Goal: Task Accomplishment & Management: Complete application form

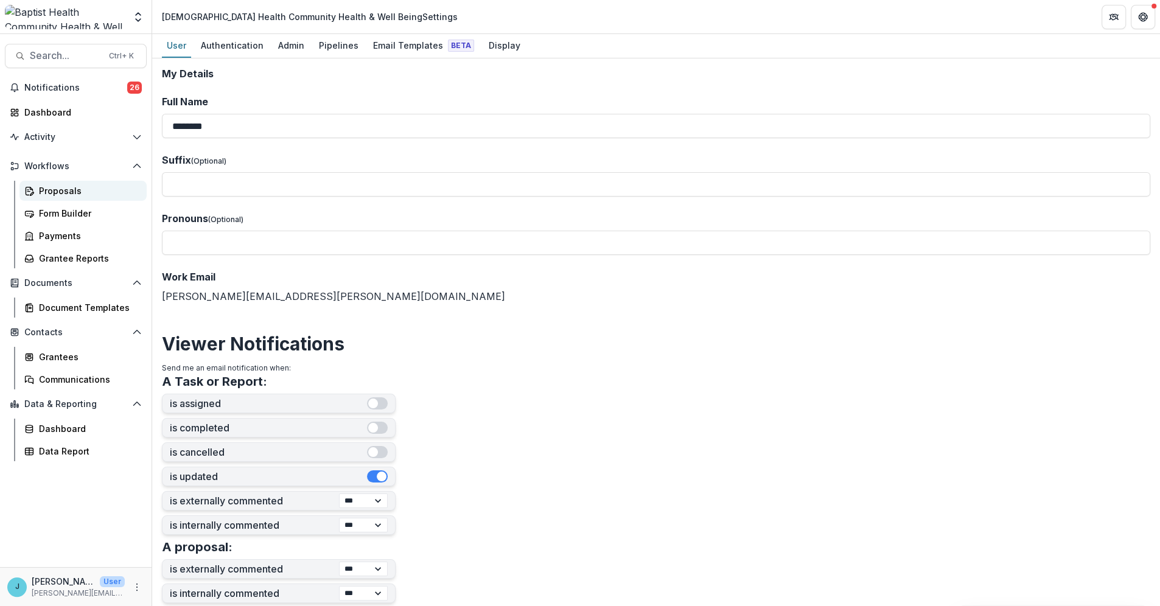
click at [44, 186] on div "Proposals" at bounding box center [88, 190] width 98 height 13
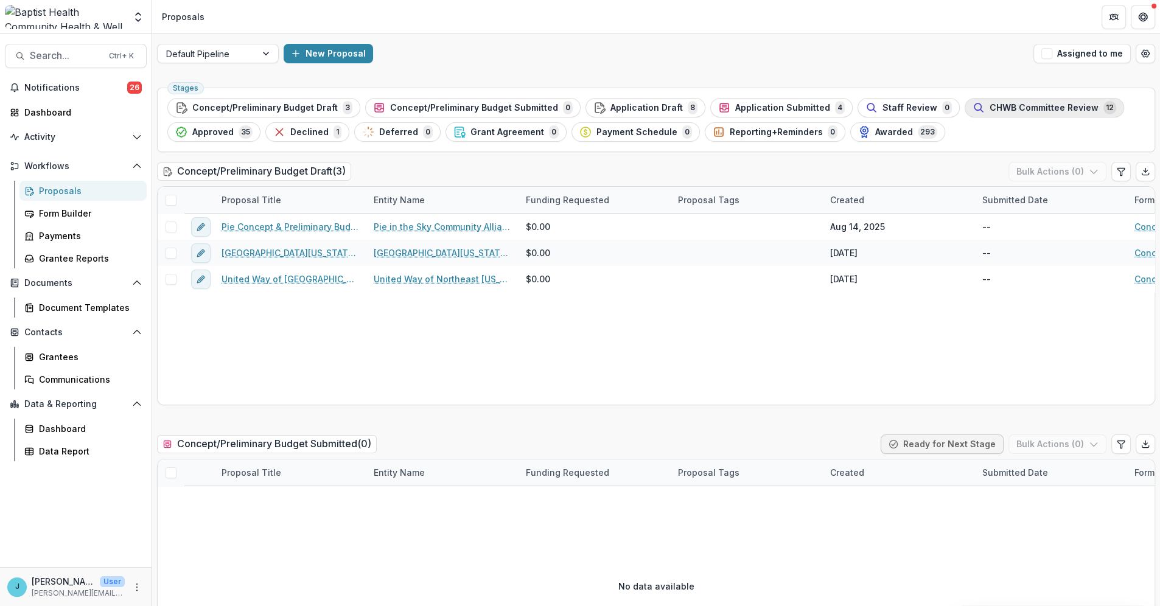
click at [990, 107] on span "CHWB Committee Review" at bounding box center [1044, 108] width 109 height 10
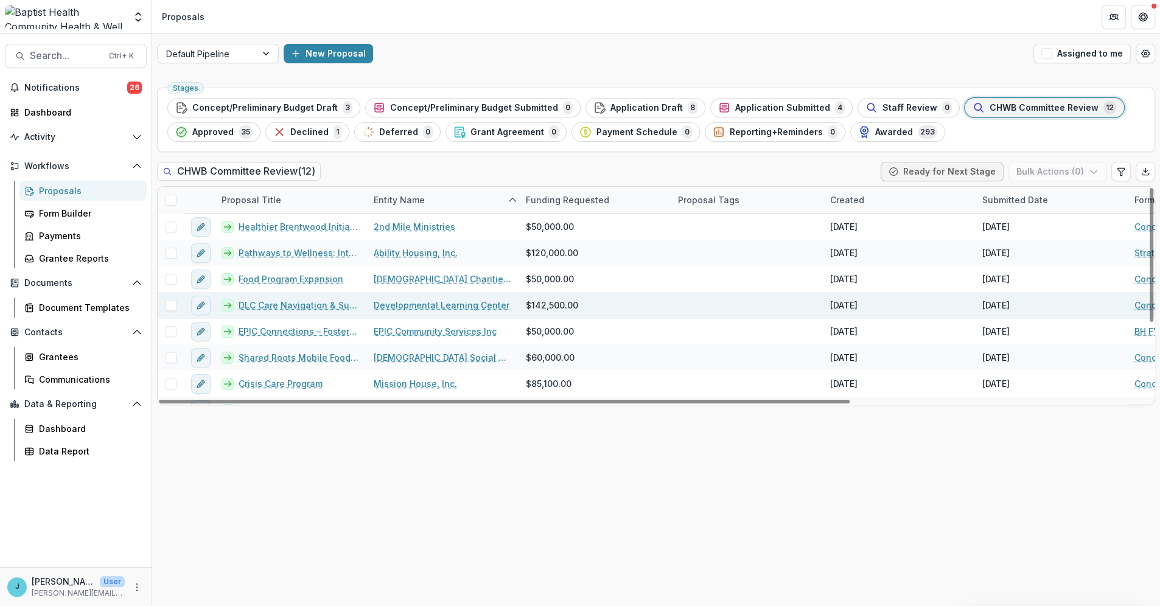
click at [314, 307] on link "DLC Care Navigation & Support" at bounding box center [299, 305] width 121 height 13
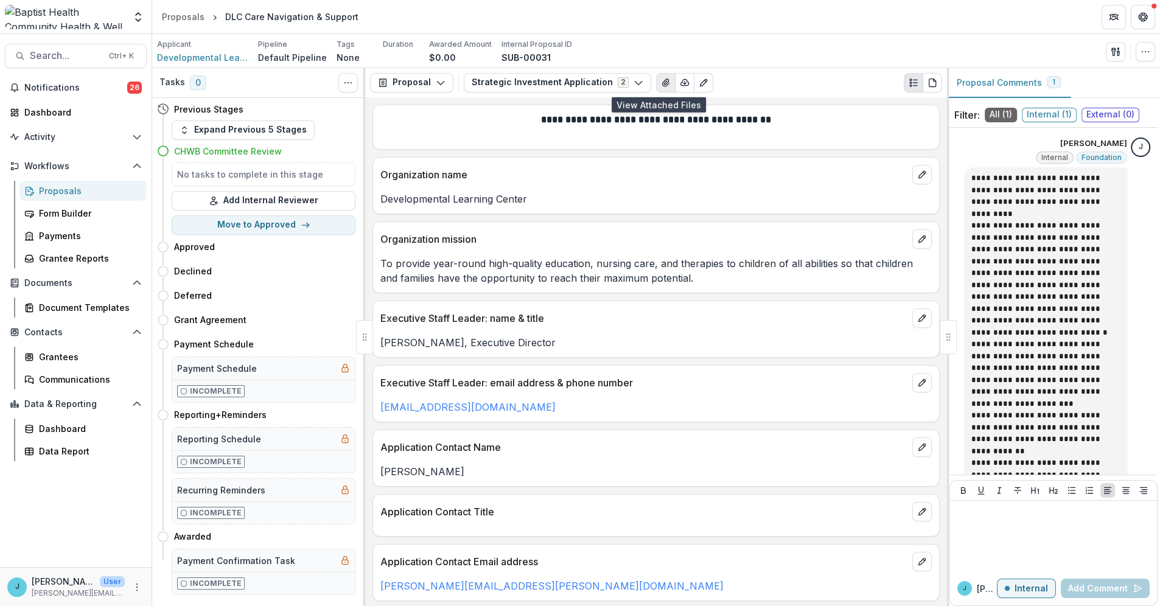
click at [662, 79] on icon "View Attached Files" at bounding box center [665, 82] width 7 height 7
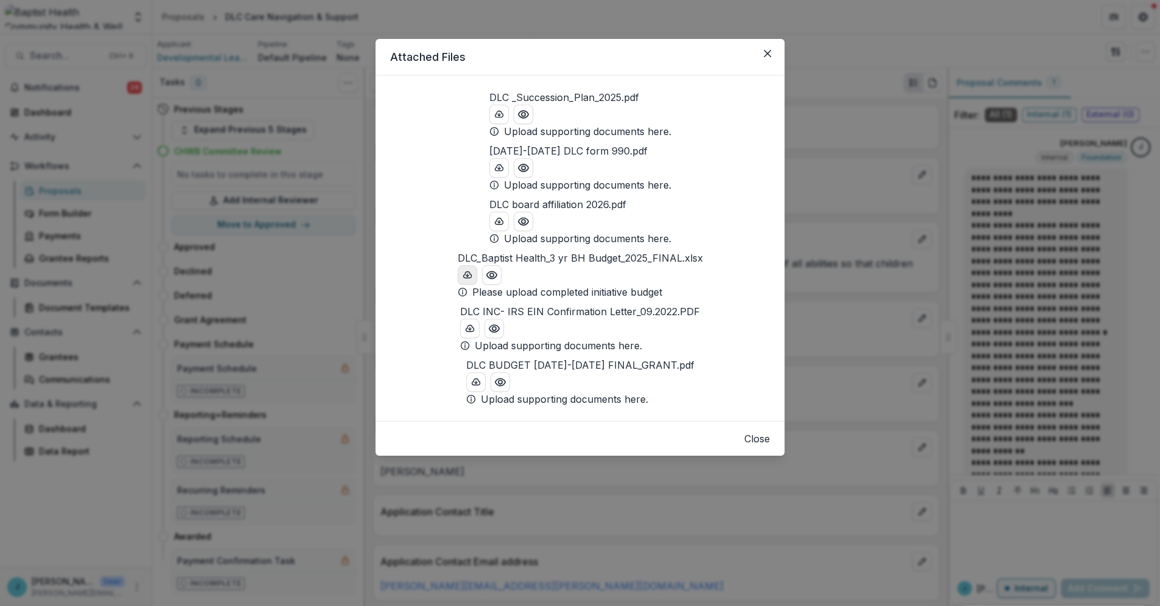
click at [463, 280] on icon "download-button" at bounding box center [468, 275] width 10 height 10
click at [766, 53] on icon "Close" at bounding box center [767, 53] width 7 height 7
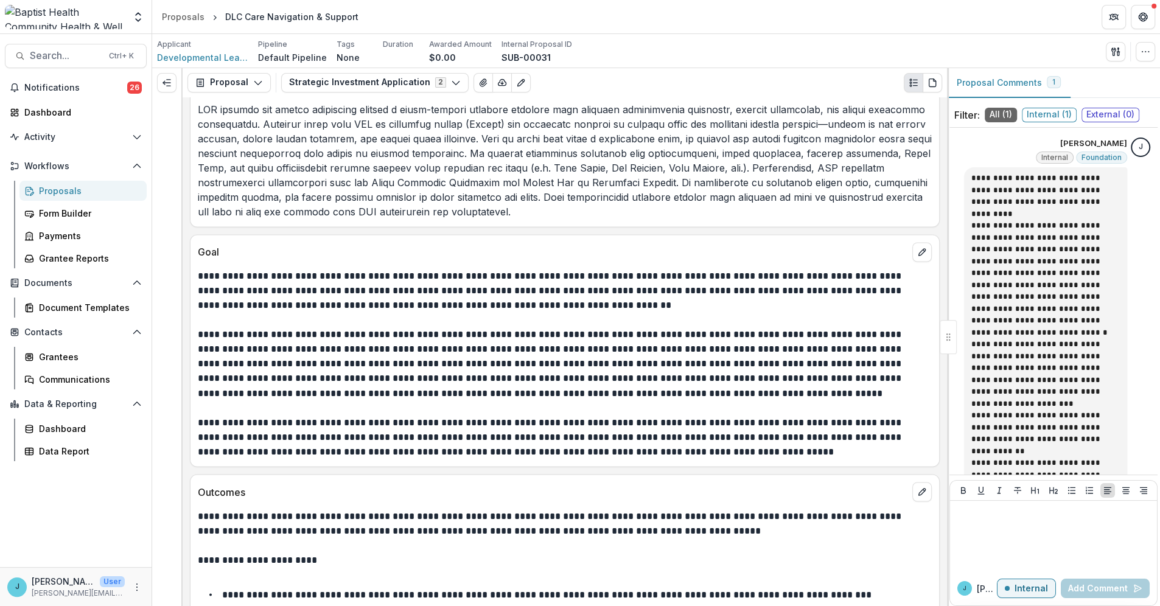
scroll to position [2097, 0]
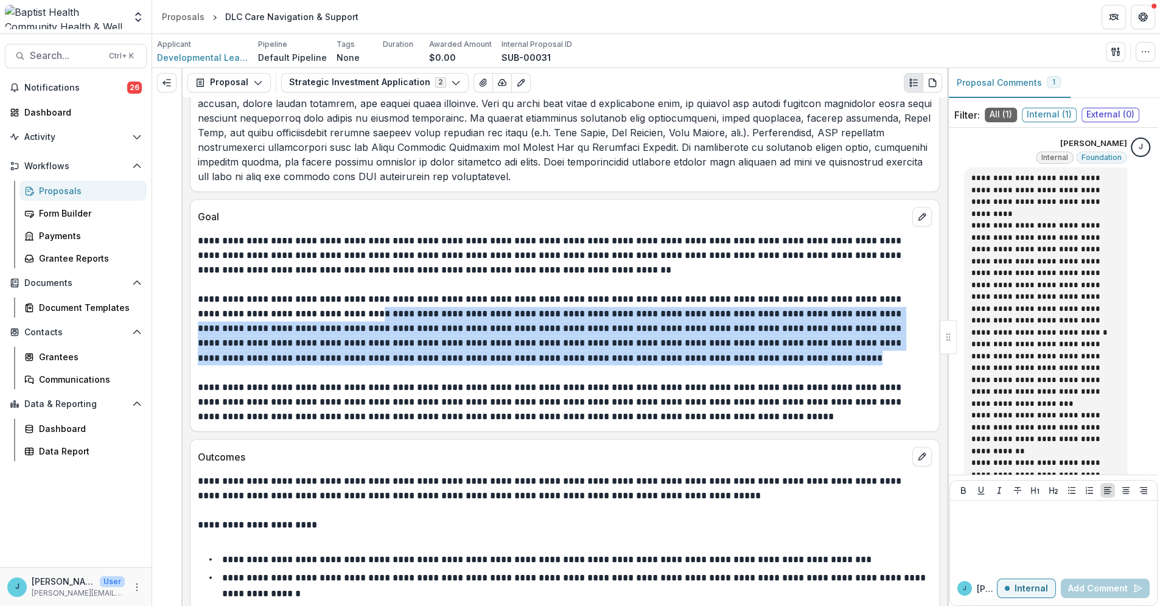
drag, startPoint x: 369, startPoint y: 312, endPoint x: 715, endPoint y: 360, distance: 349.8
click at [715, 360] on p "**********" at bounding box center [563, 328] width 731 height 73
copy p "**********"
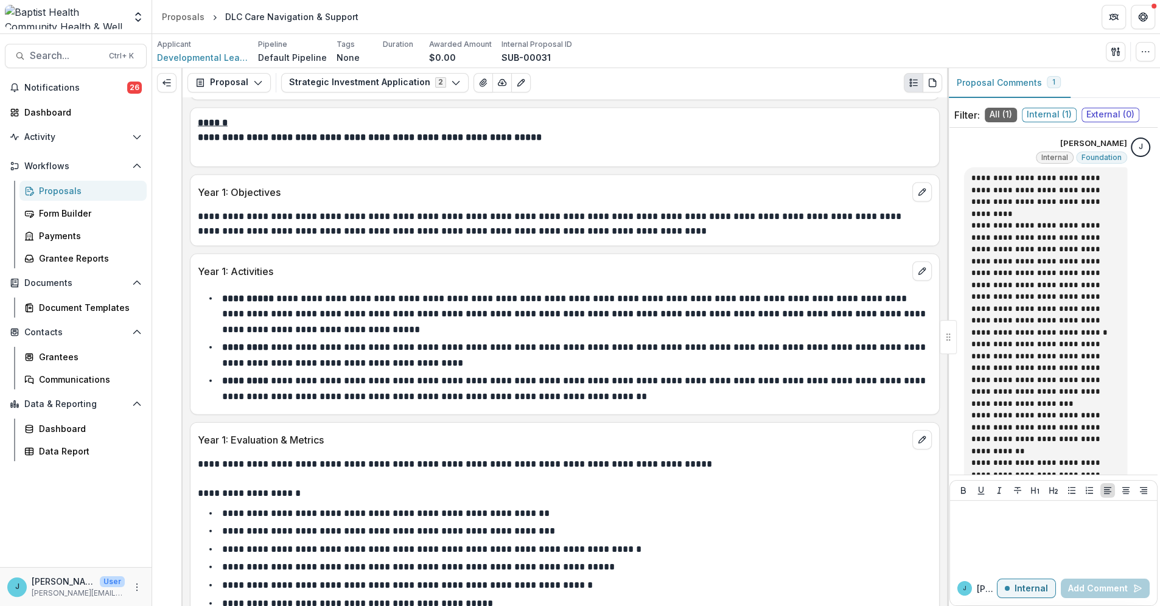
scroll to position [2705, 0]
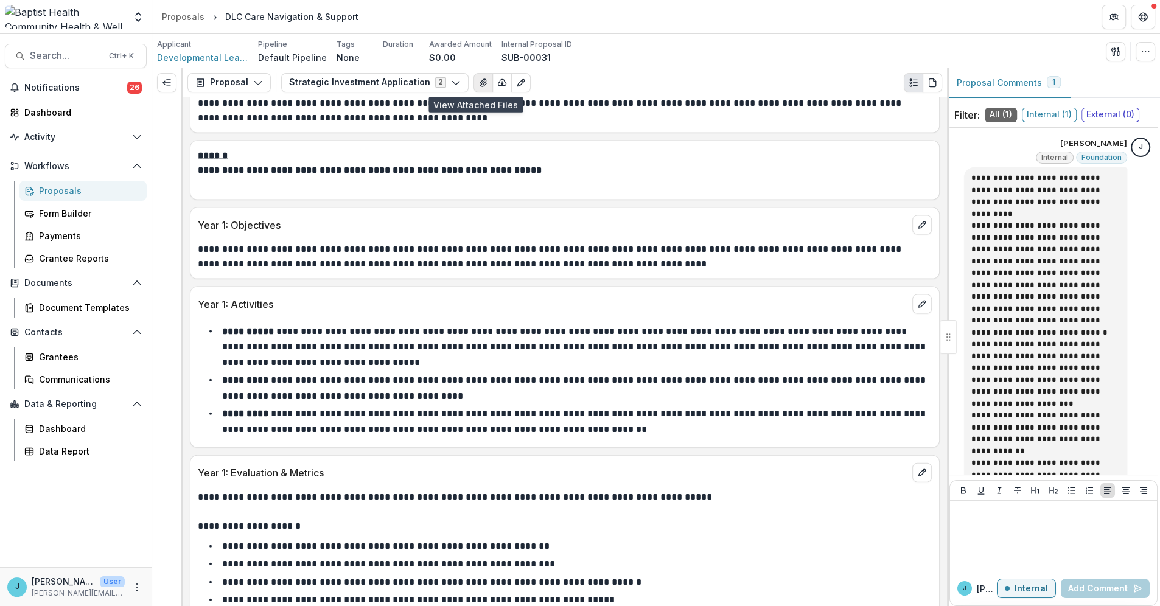
click at [478, 79] on icon "View Attached Files" at bounding box center [483, 83] width 10 height 10
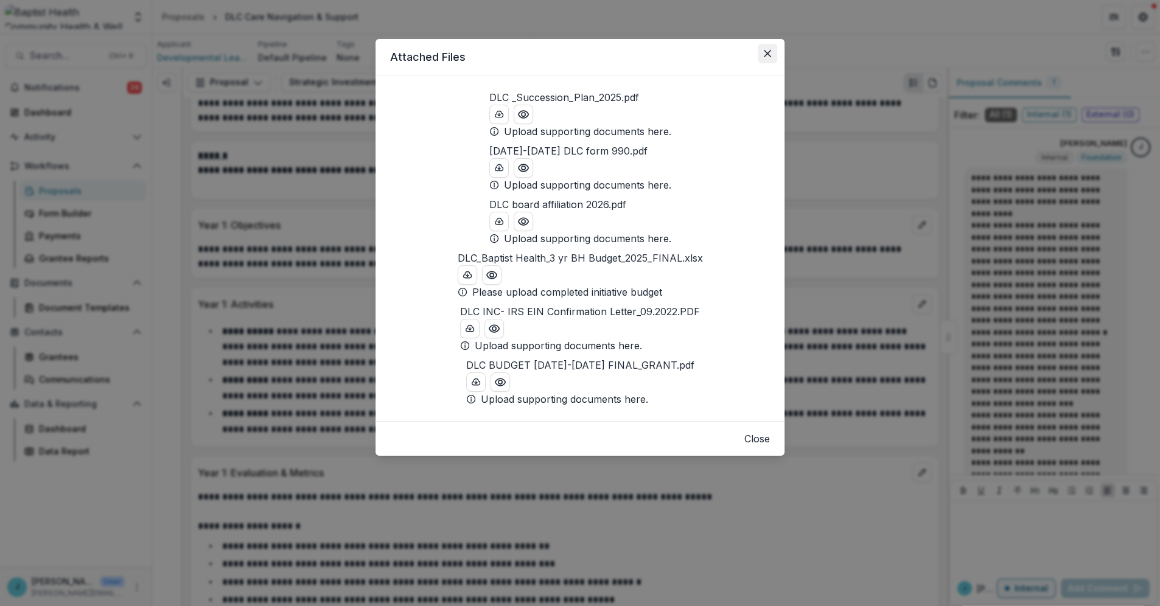
click at [764, 51] on icon "Close" at bounding box center [767, 53] width 7 height 7
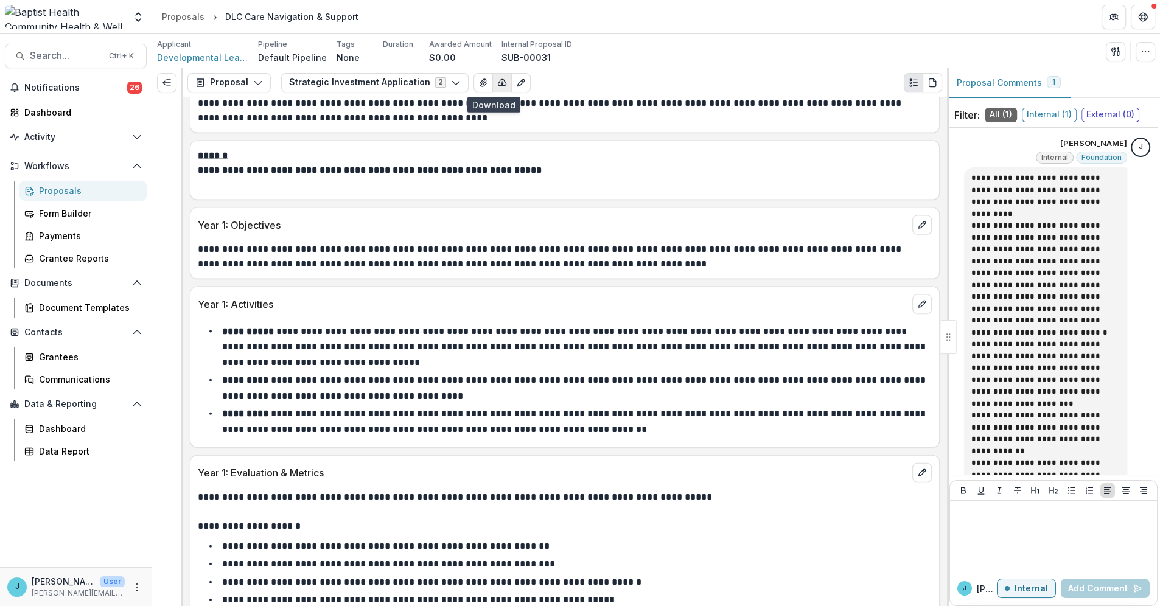
click at [499, 79] on icon "button" at bounding box center [503, 82] width 8 height 6
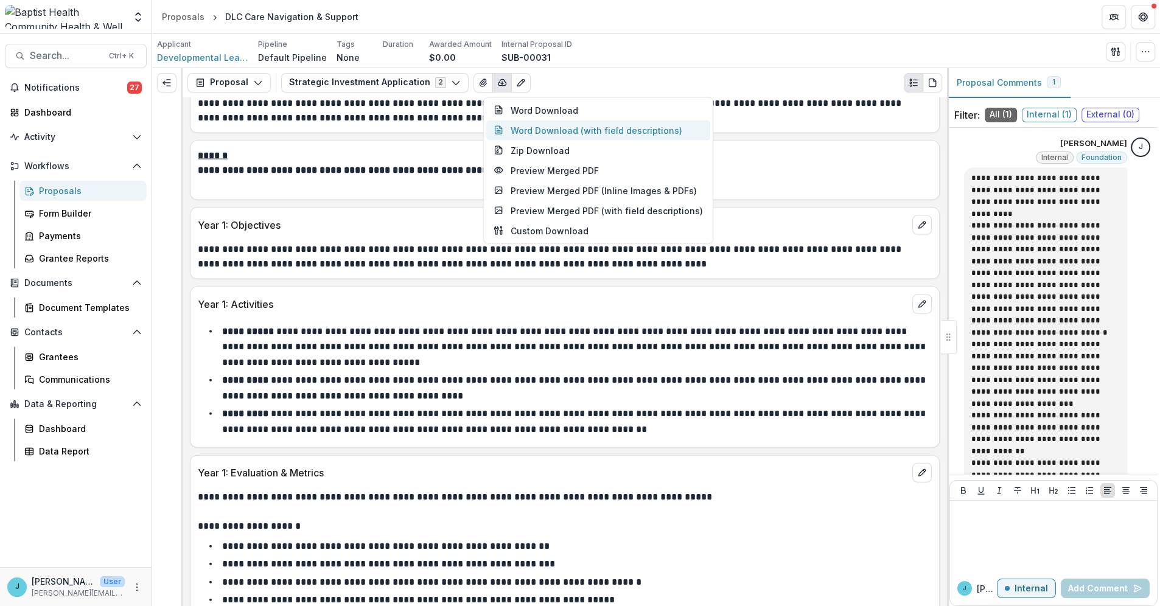
click at [536, 131] on button "Word Download (with field descriptions)" at bounding box center [598, 130] width 224 height 20
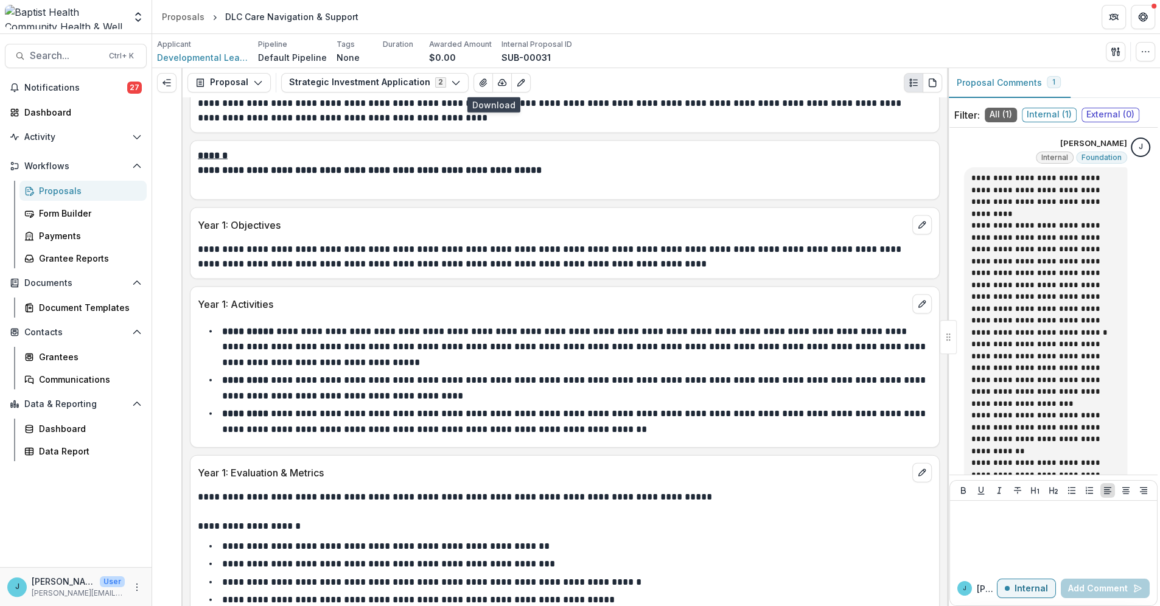
click at [63, 194] on div "Proposals" at bounding box center [88, 190] width 98 height 13
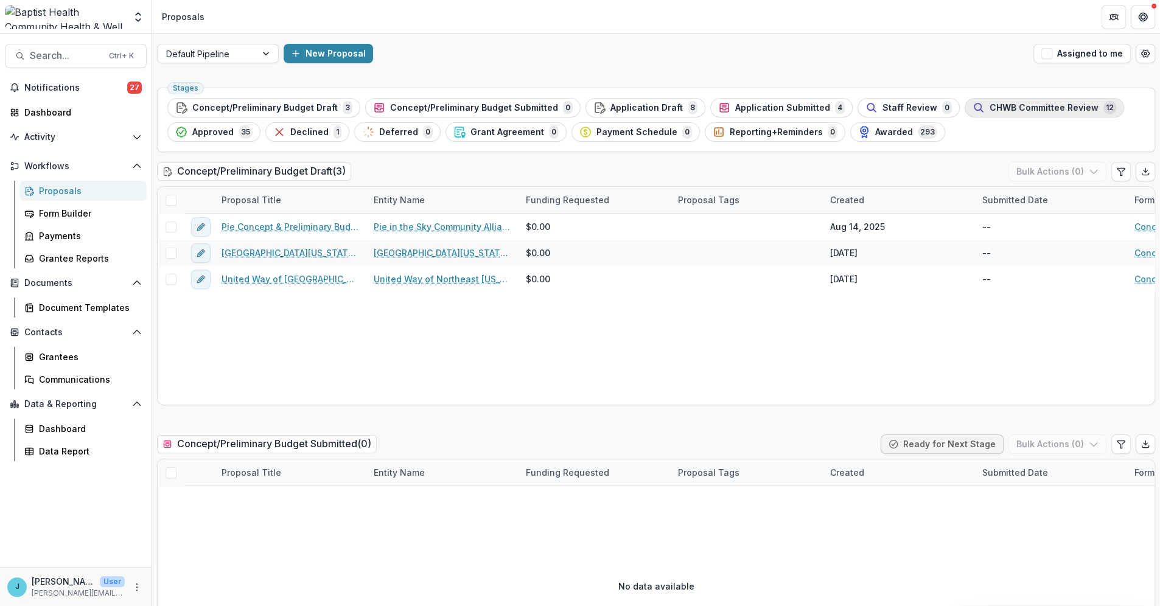
click at [990, 105] on span "CHWB Committee Review" at bounding box center [1044, 108] width 109 height 10
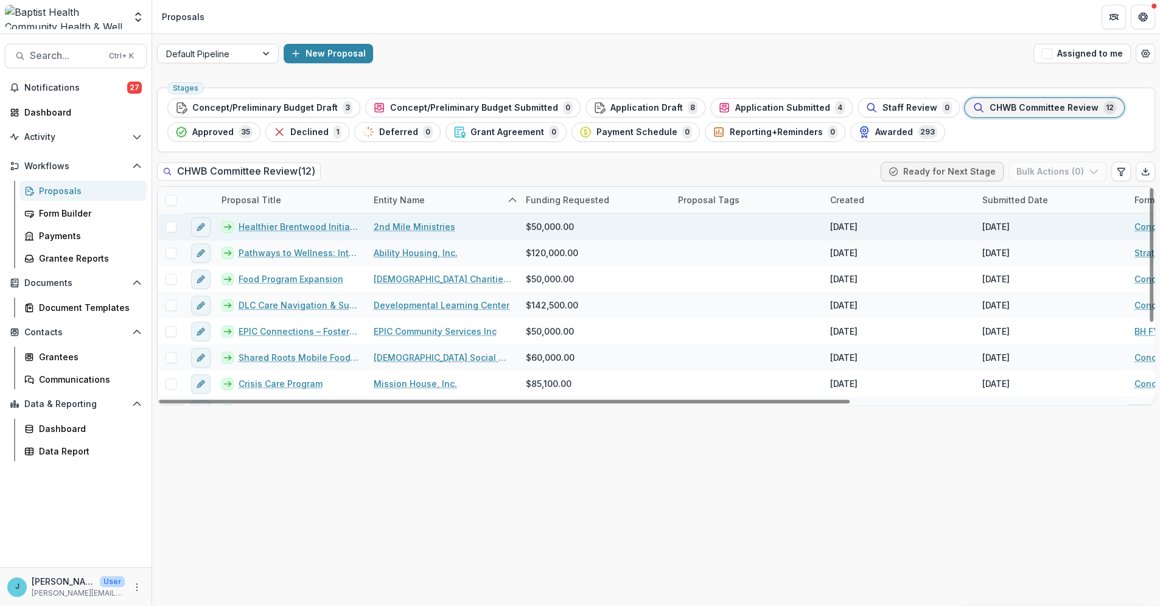
click at [323, 226] on link "Healthier Brentwood Initiatives" at bounding box center [299, 226] width 121 height 13
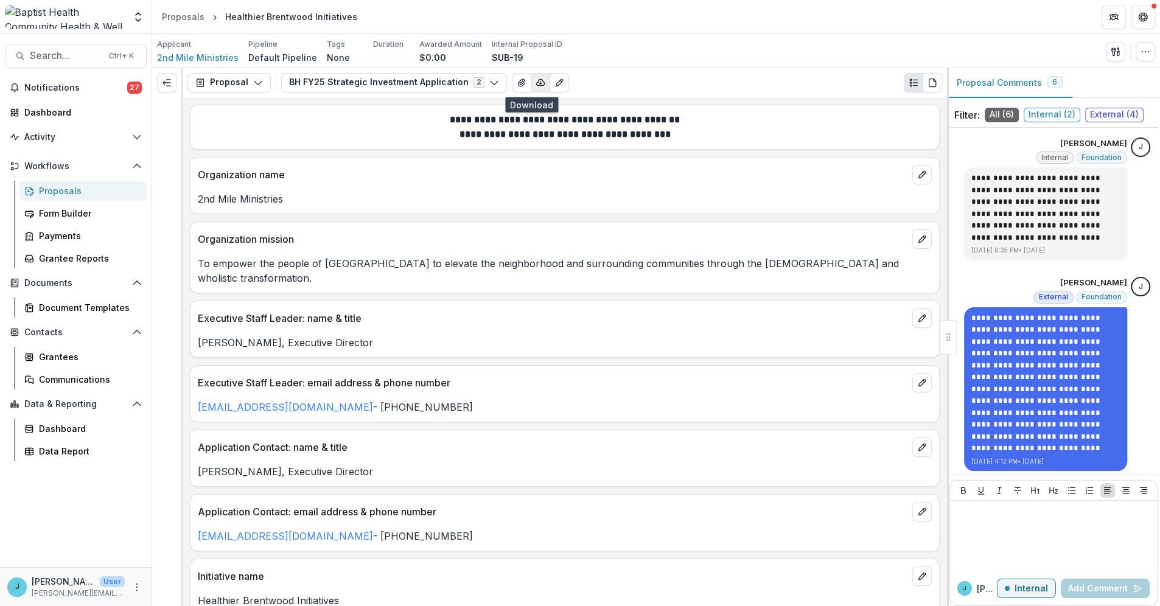
click at [536, 80] on icon "button" at bounding box center [541, 83] width 10 height 10
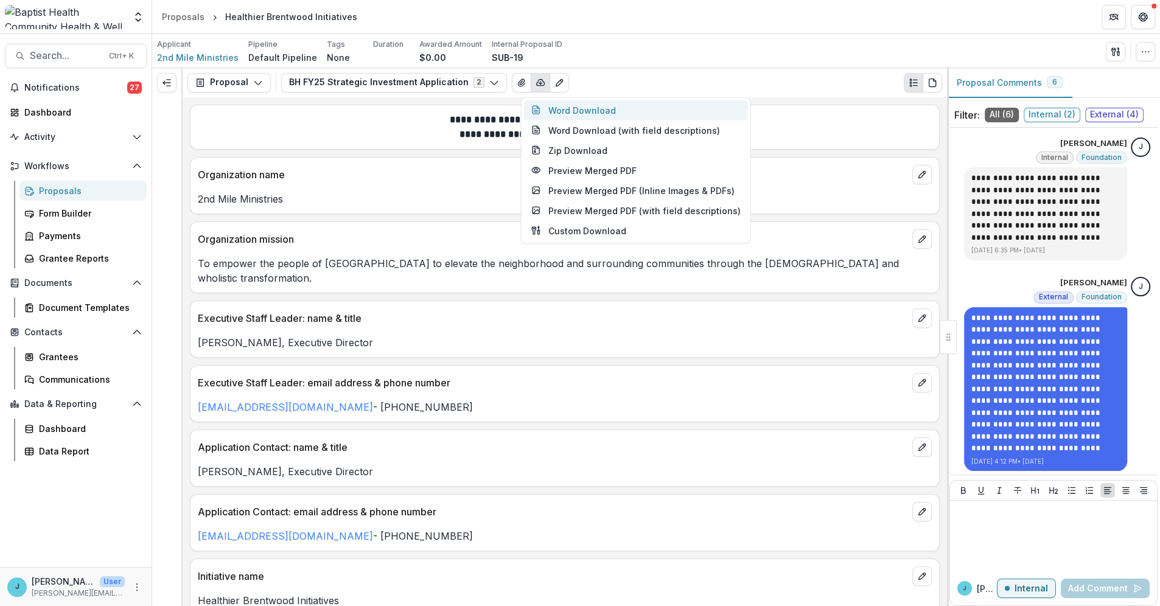
click at [564, 110] on button "Word Download" at bounding box center [636, 110] width 224 height 20
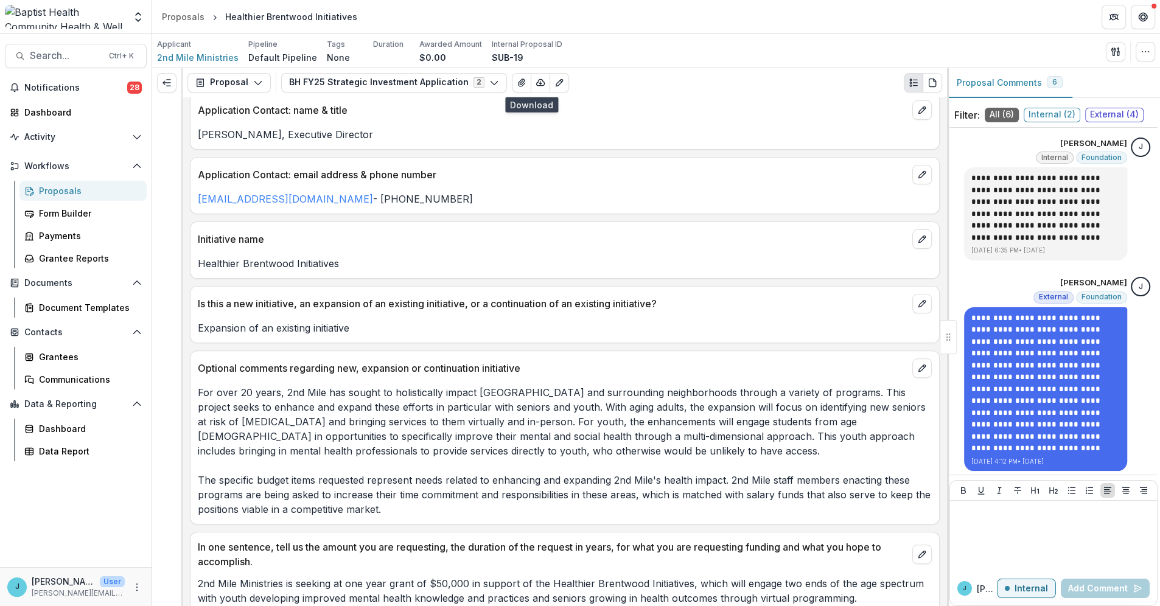
scroll to position [338, 0]
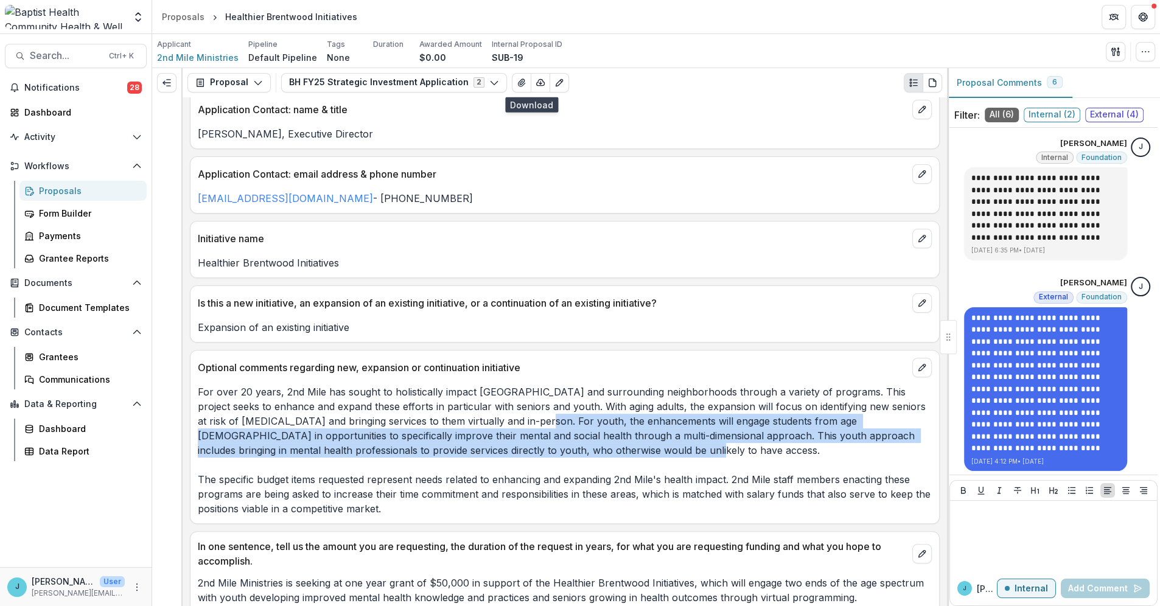
drag, startPoint x: 490, startPoint y: 406, endPoint x: 565, endPoint y: 436, distance: 80.6
click at [565, 436] on p "For over 20 years, 2nd Mile has sought to holistically impact [GEOGRAPHIC_DATA]…" at bounding box center [565, 450] width 734 height 131
copy p "or youth, the enhancements will engage students from age [DEMOGRAPHIC_DATA] in …"
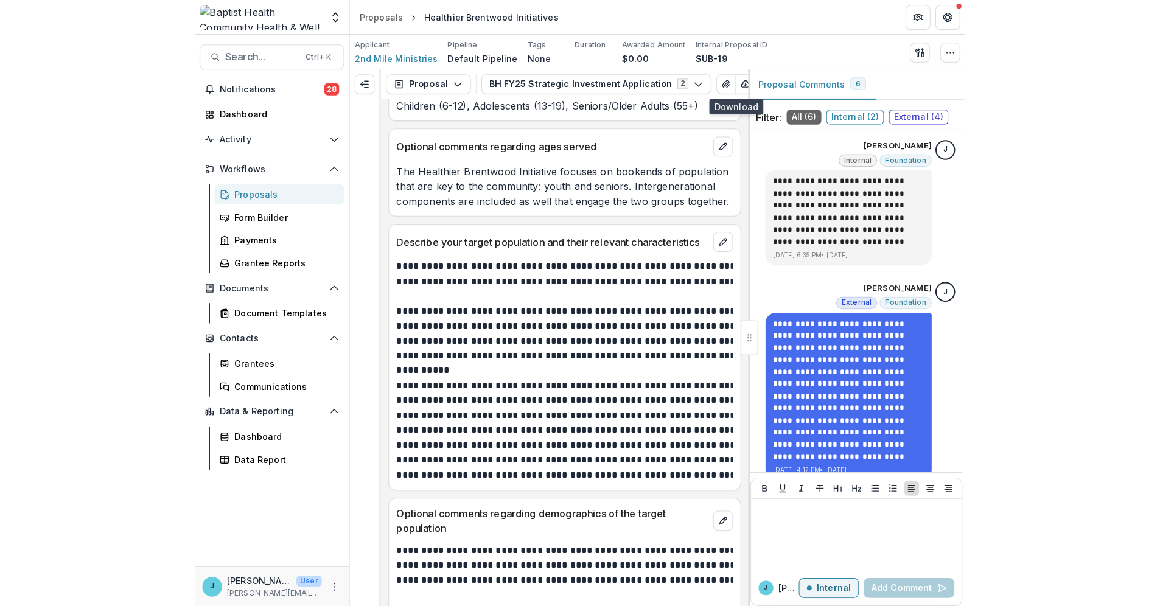
scroll to position [3190, 0]
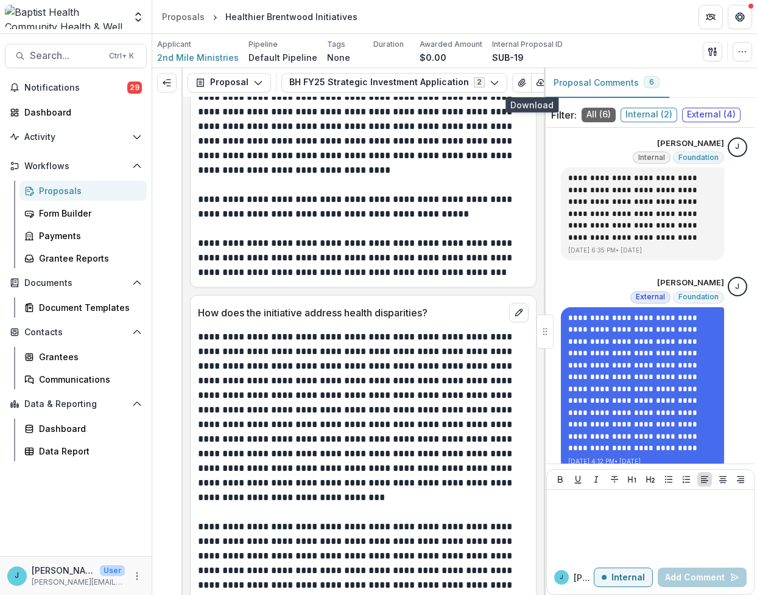
click at [52, 195] on div "Proposals" at bounding box center [88, 190] width 98 height 13
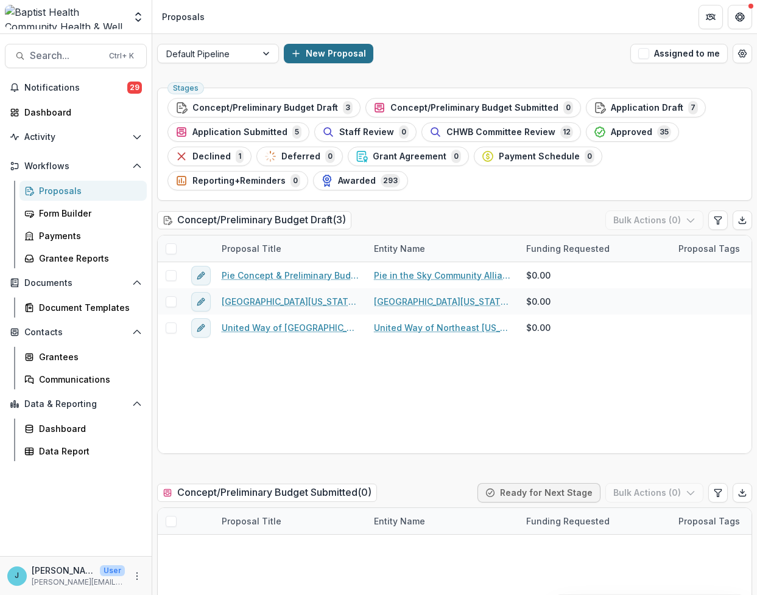
click at [330, 50] on button "New Proposal" at bounding box center [328, 53] width 89 height 19
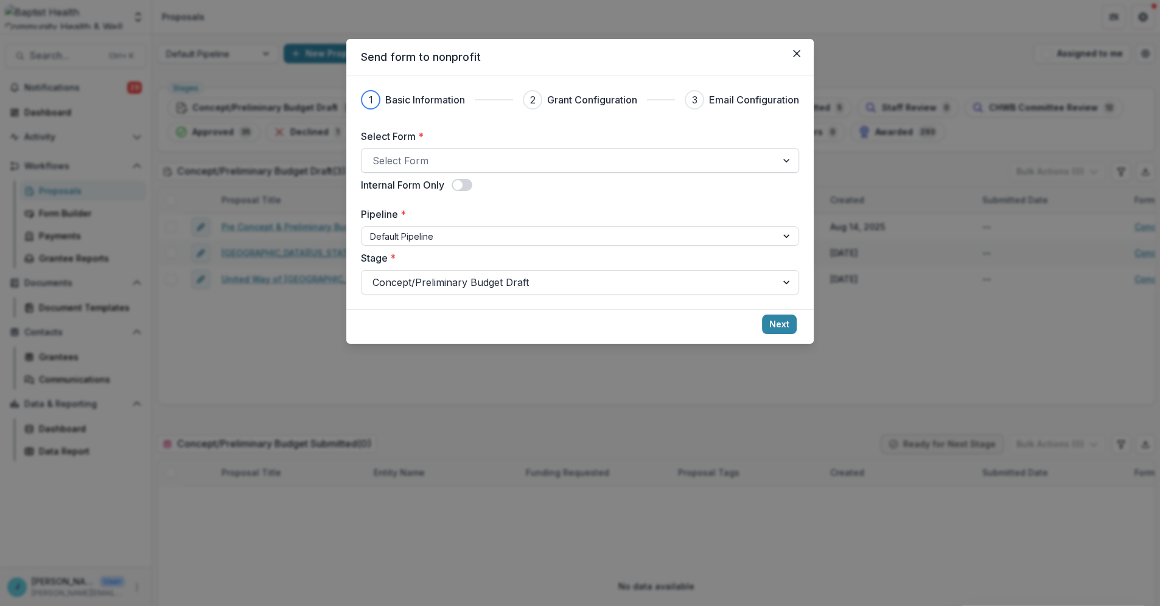
click at [432, 163] on div at bounding box center [569, 160] width 393 height 17
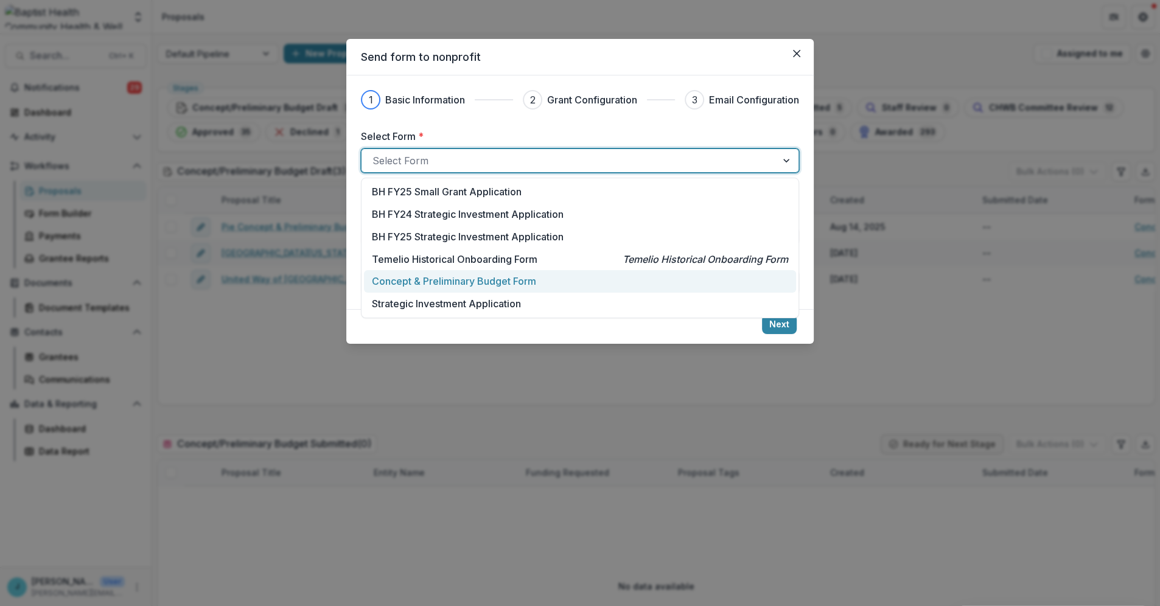
click at [513, 280] on p "Concept & Preliminary Budget Form" at bounding box center [454, 281] width 164 height 15
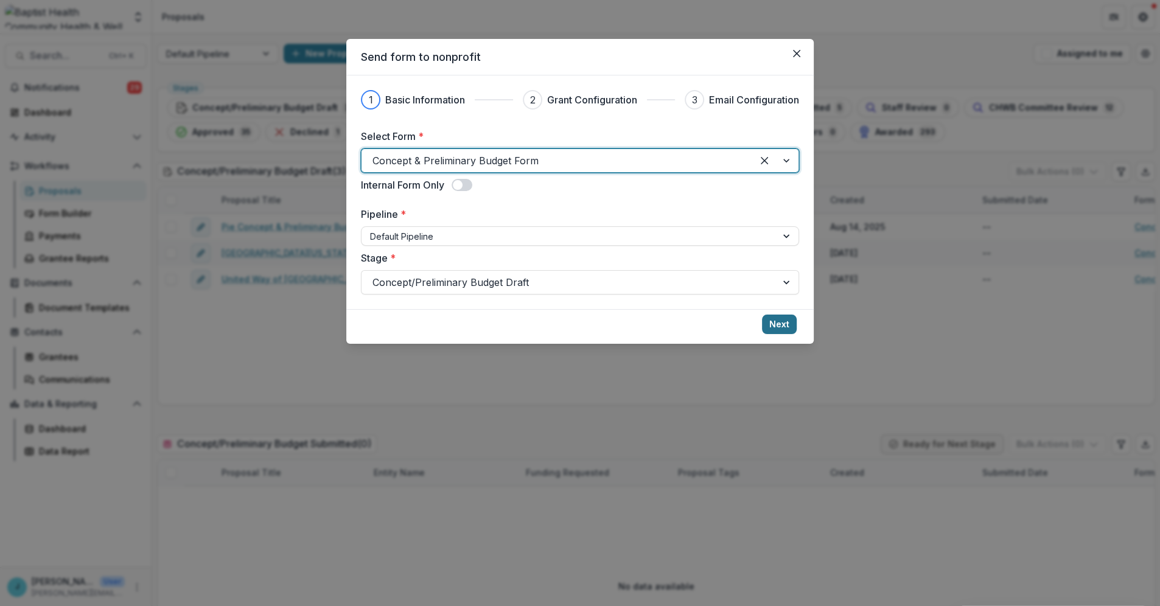
click at [782, 322] on button "Next" at bounding box center [779, 324] width 35 height 19
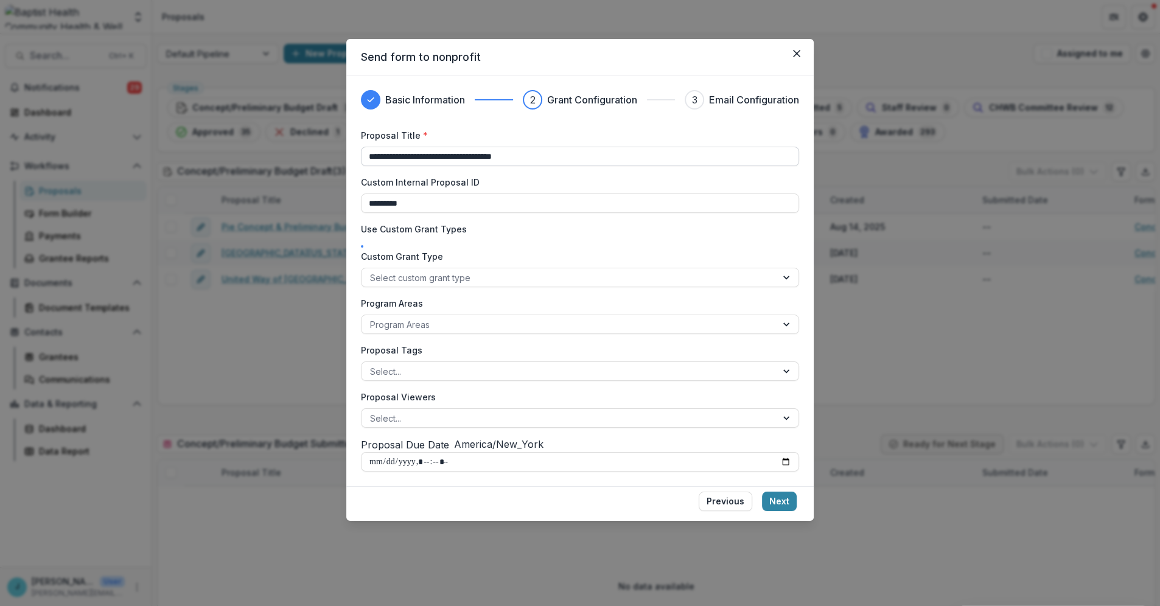
drag, startPoint x: 554, startPoint y: 155, endPoint x: 520, endPoint y: 155, distance: 33.5
click at [520, 155] on input "**********" at bounding box center [580, 156] width 438 height 19
click at [365, 159] on input "**********" at bounding box center [580, 156] width 438 height 19
type input "**********"
click at [783, 508] on button "Next" at bounding box center [779, 501] width 35 height 19
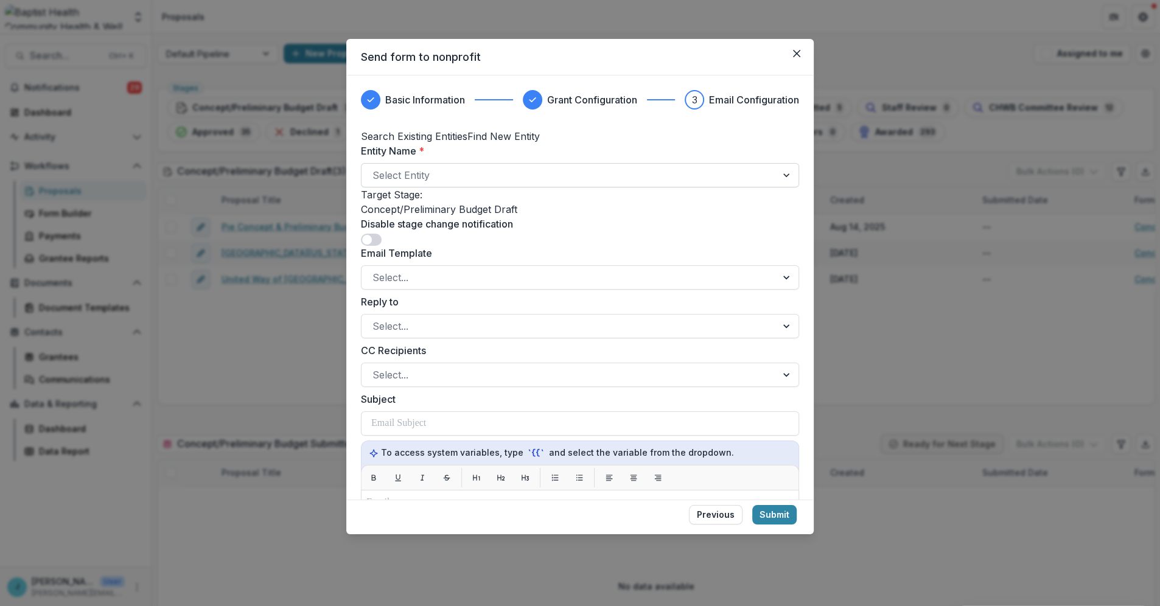
click at [430, 184] on div at bounding box center [569, 175] width 393 height 17
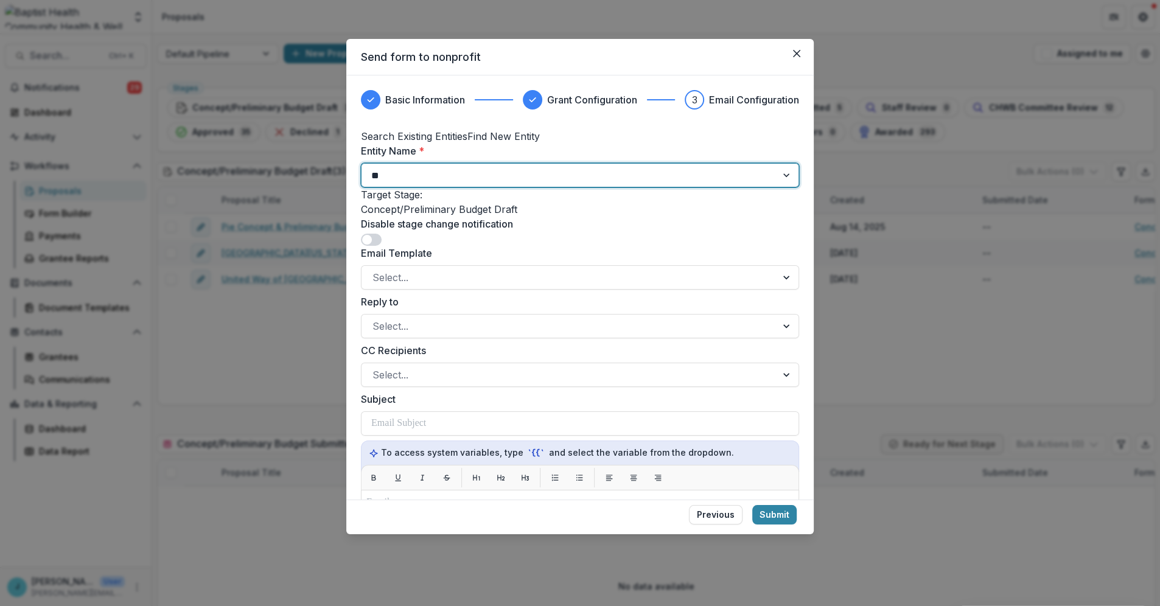
type input "***"
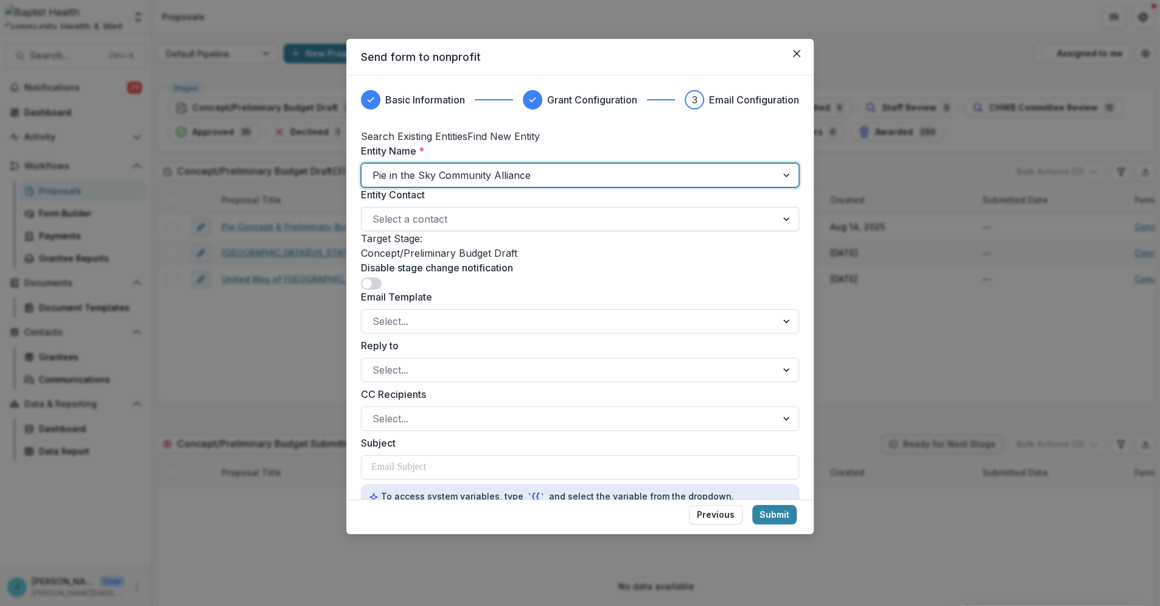
click at [440, 228] on div at bounding box center [569, 219] width 393 height 17
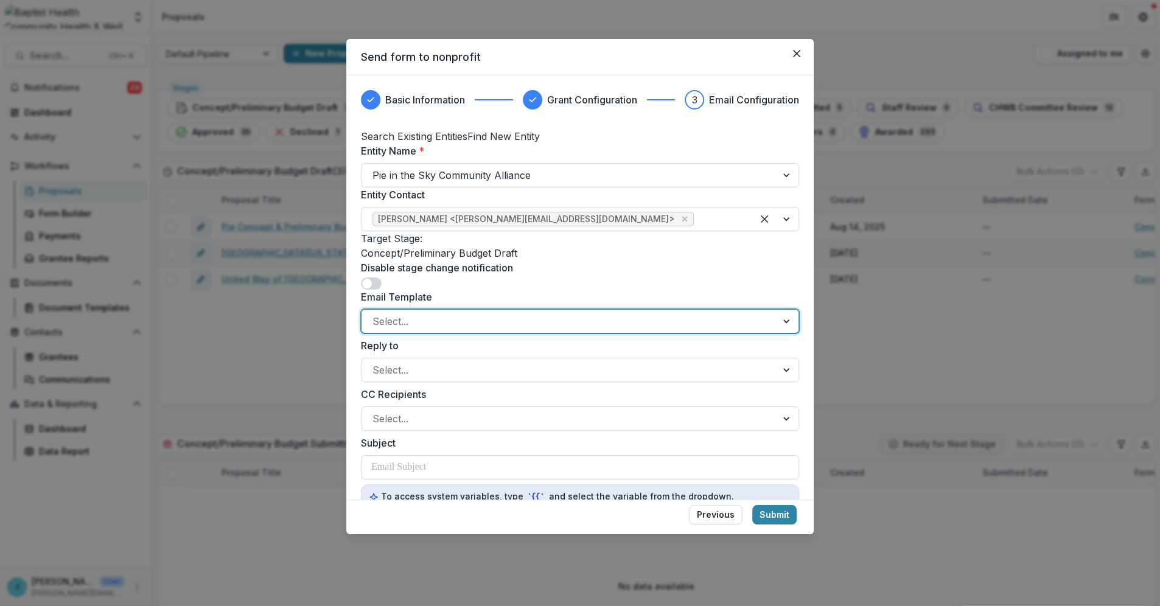
click at [405, 330] on div at bounding box center [569, 321] width 393 height 17
click at [399, 379] on div at bounding box center [569, 370] width 393 height 17
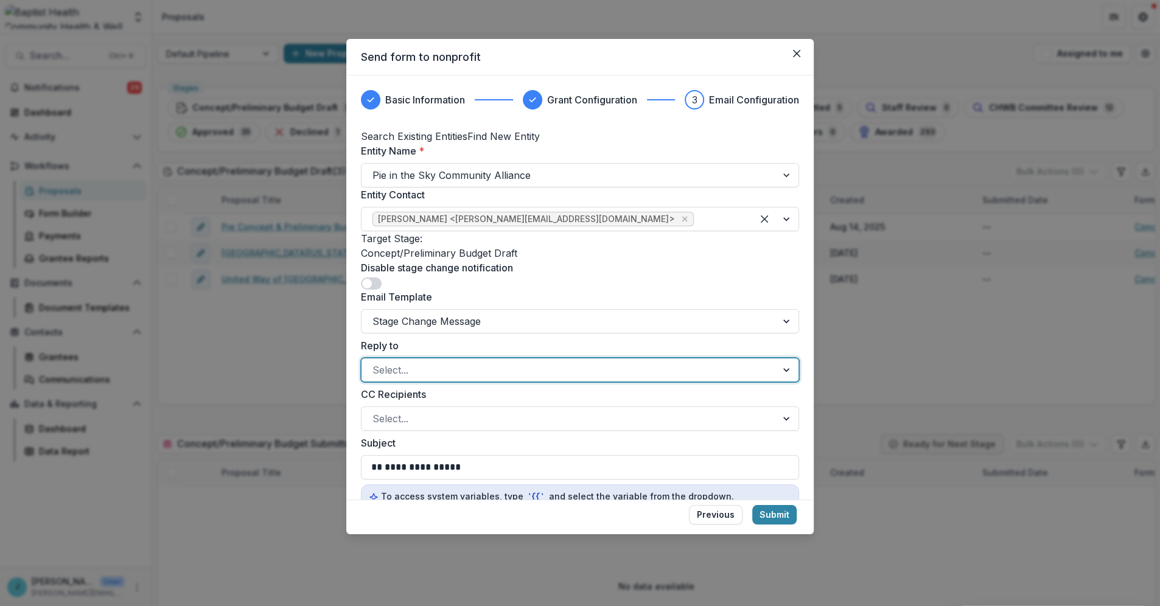
click at [411, 427] on div at bounding box center [569, 418] width 393 height 17
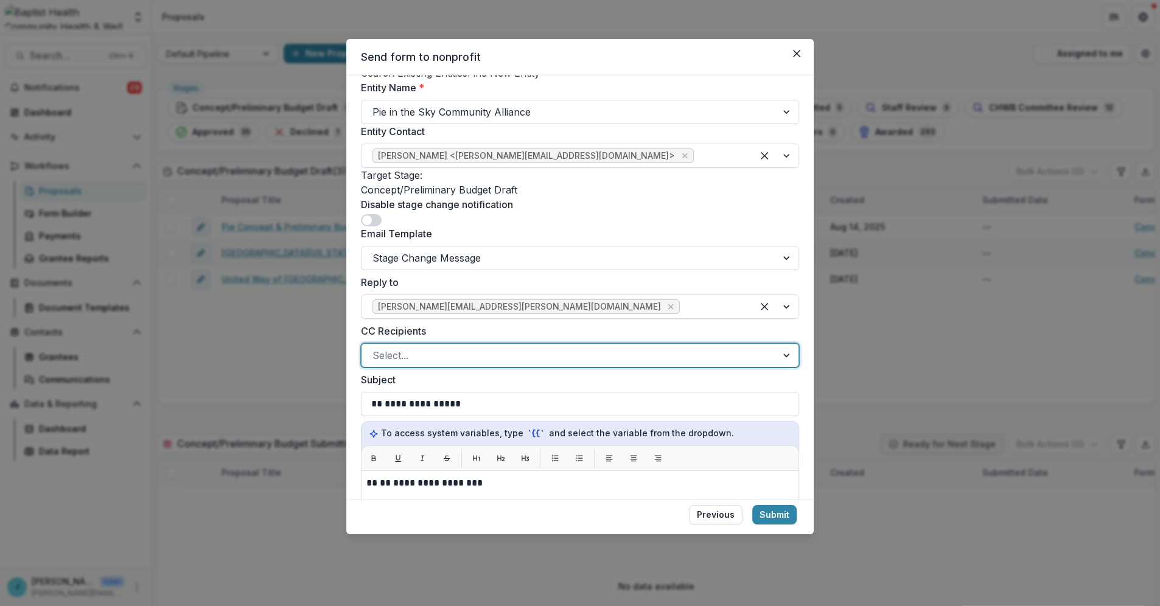
scroll to position [68, 0]
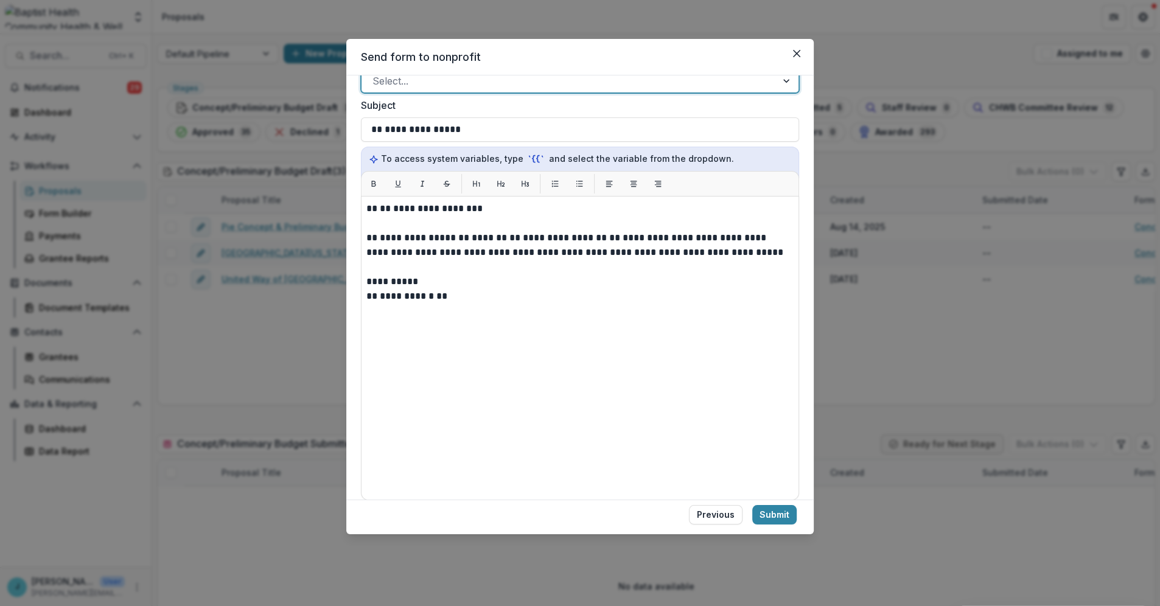
scroll to position [270, 0]
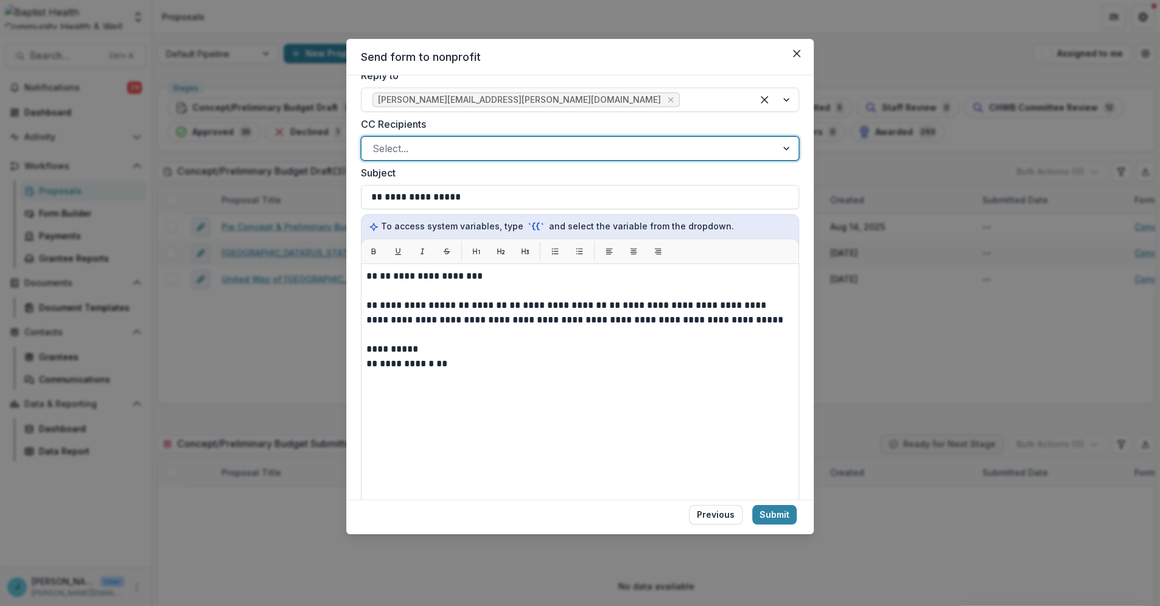
click at [365, 311] on div "**********" at bounding box center [580, 416] width 438 height 304
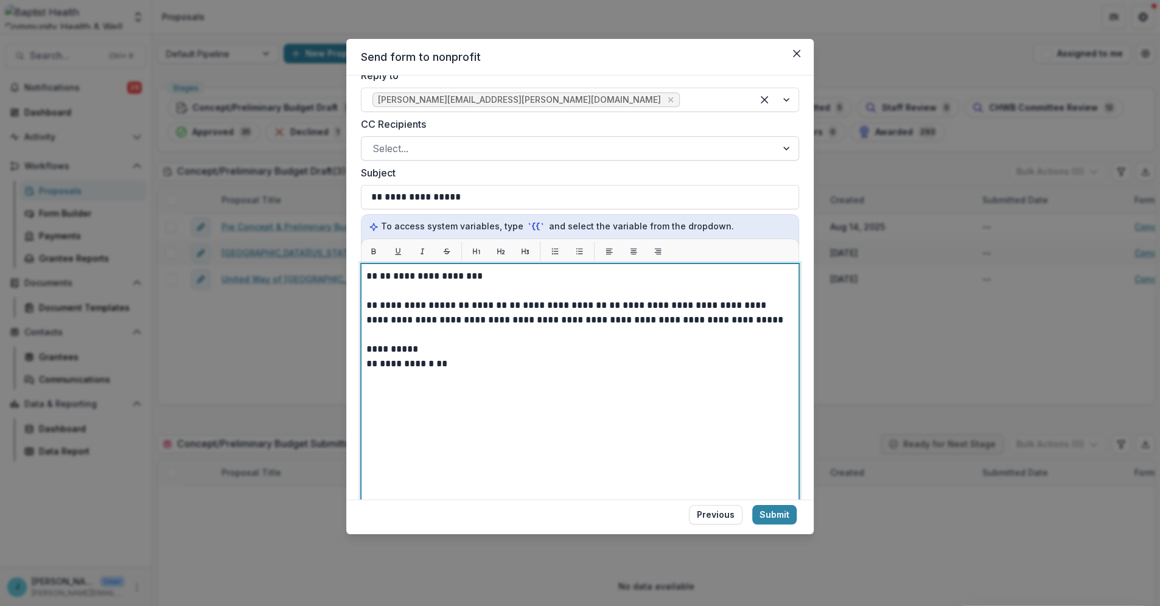
click at [367, 284] on p "**********" at bounding box center [578, 276] width 424 height 15
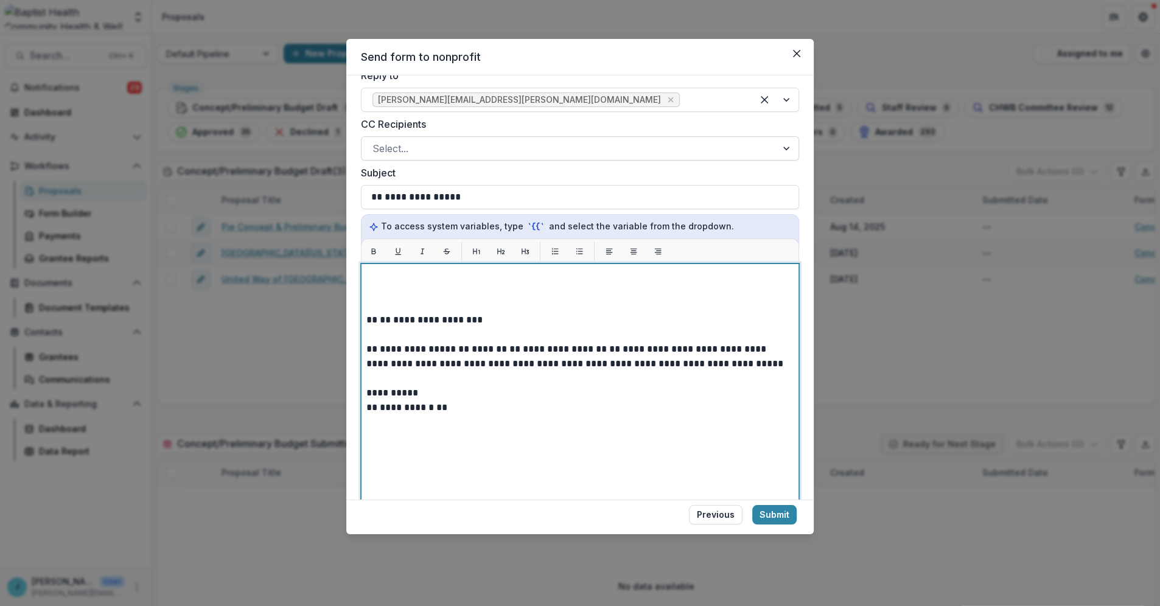
click at [376, 284] on p at bounding box center [578, 276] width 424 height 15
click at [591, 284] on p "**********" at bounding box center [578, 276] width 424 height 15
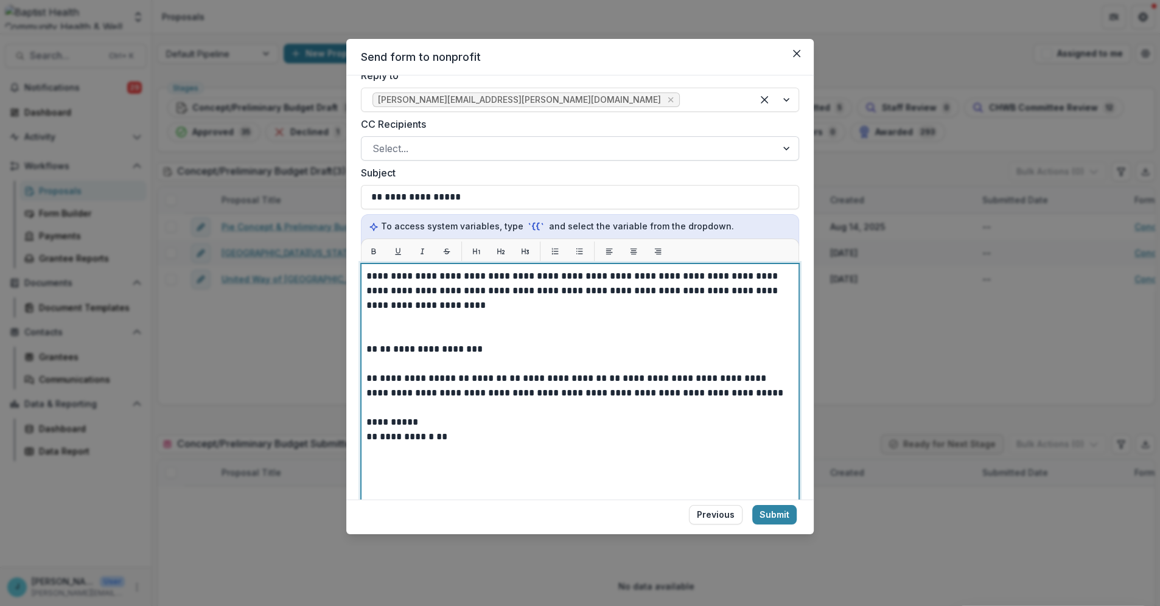
click at [676, 313] on p "**********" at bounding box center [578, 291] width 424 height 44
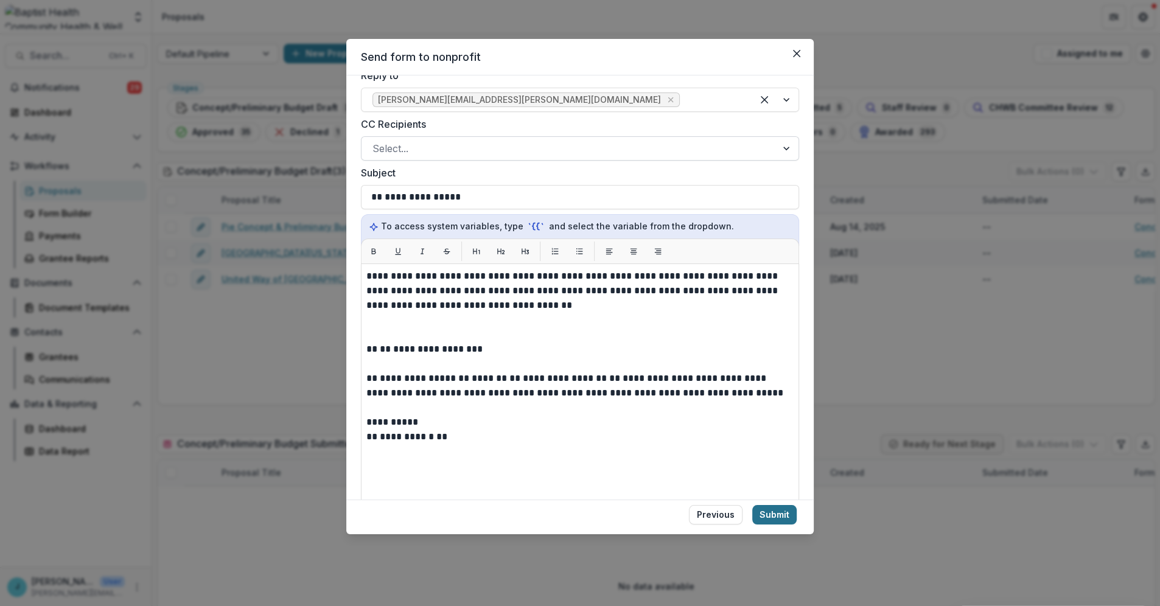
click at [774, 514] on button "Submit" at bounding box center [774, 514] width 44 height 19
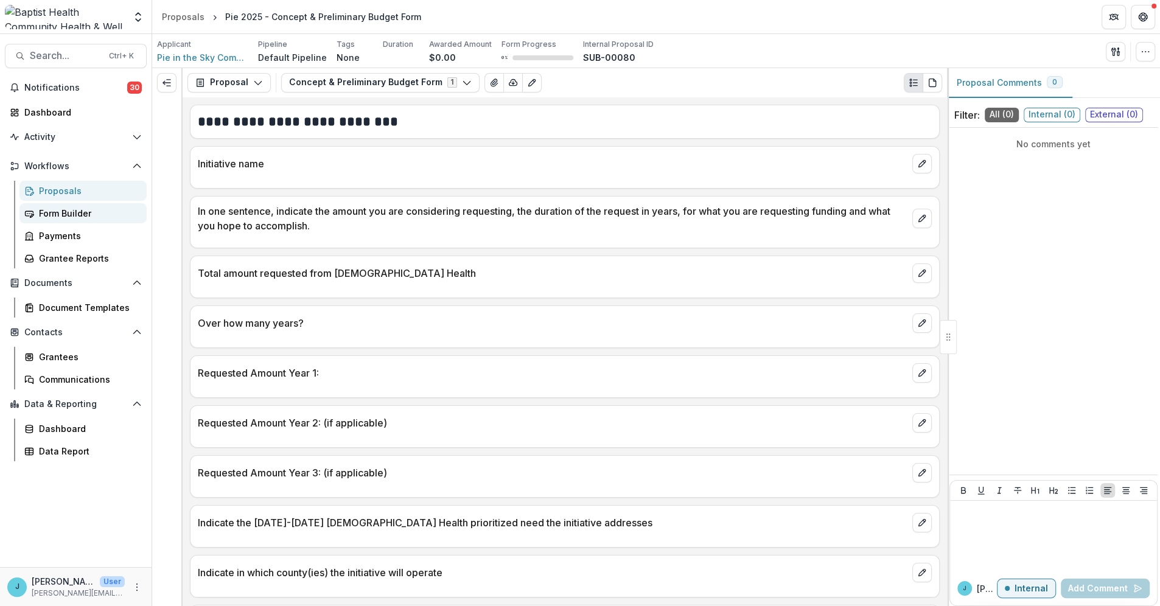
click at [62, 216] on div "Form Builder" at bounding box center [88, 213] width 98 height 13
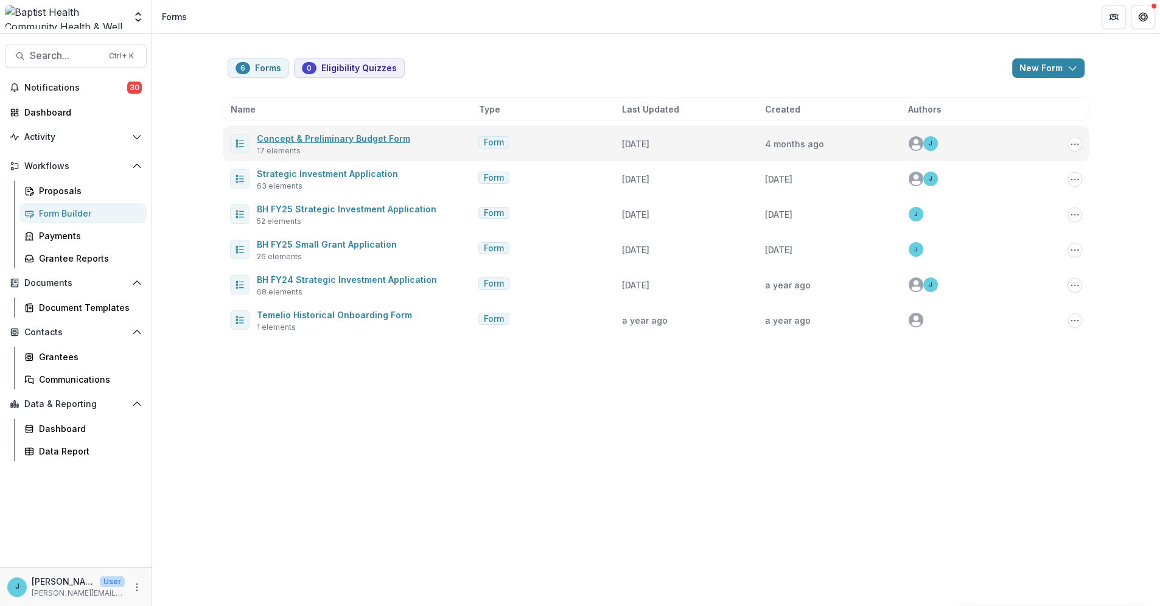
click at [323, 139] on link "Concept & Preliminary Budget Form" at bounding box center [333, 138] width 153 height 10
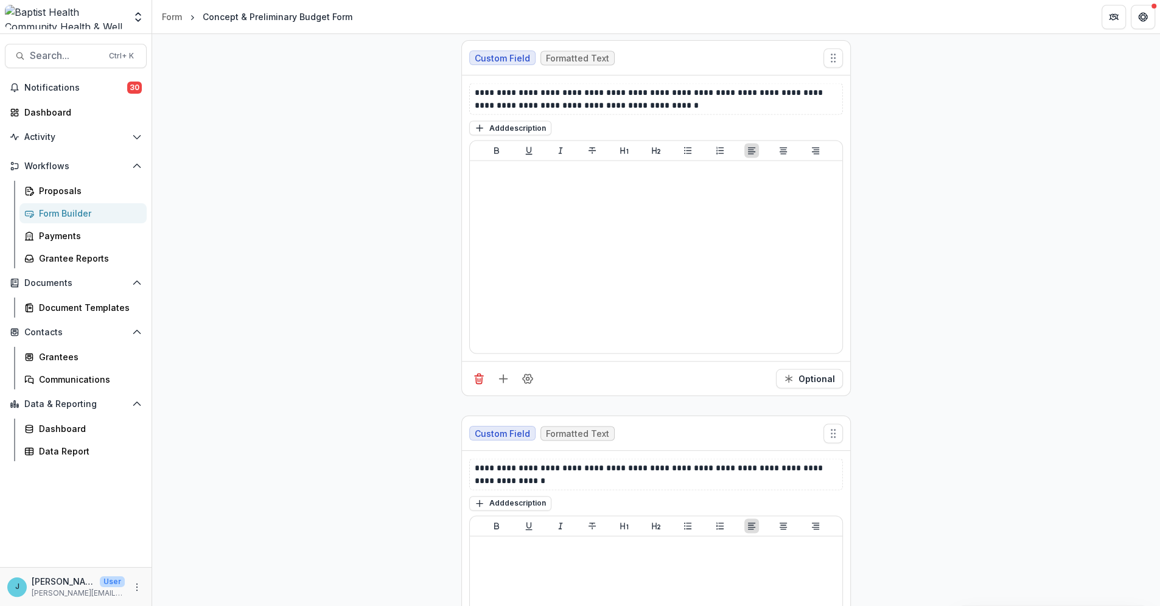
scroll to position [2342, 0]
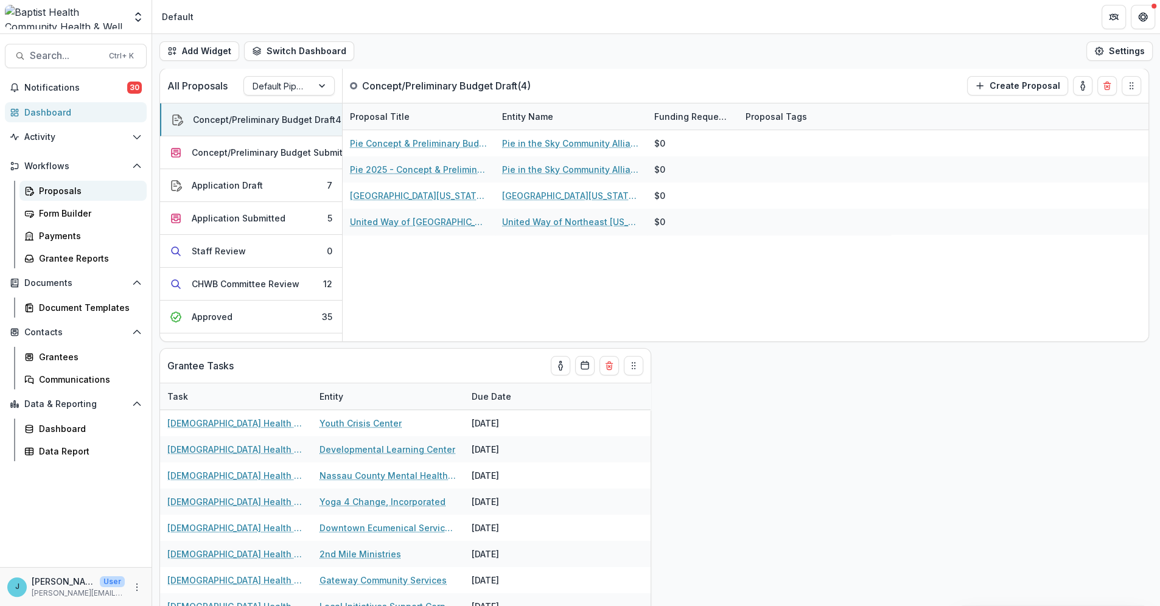
click at [68, 187] on div "Proposals" at bounding box center [88, 190] width 98 height 13
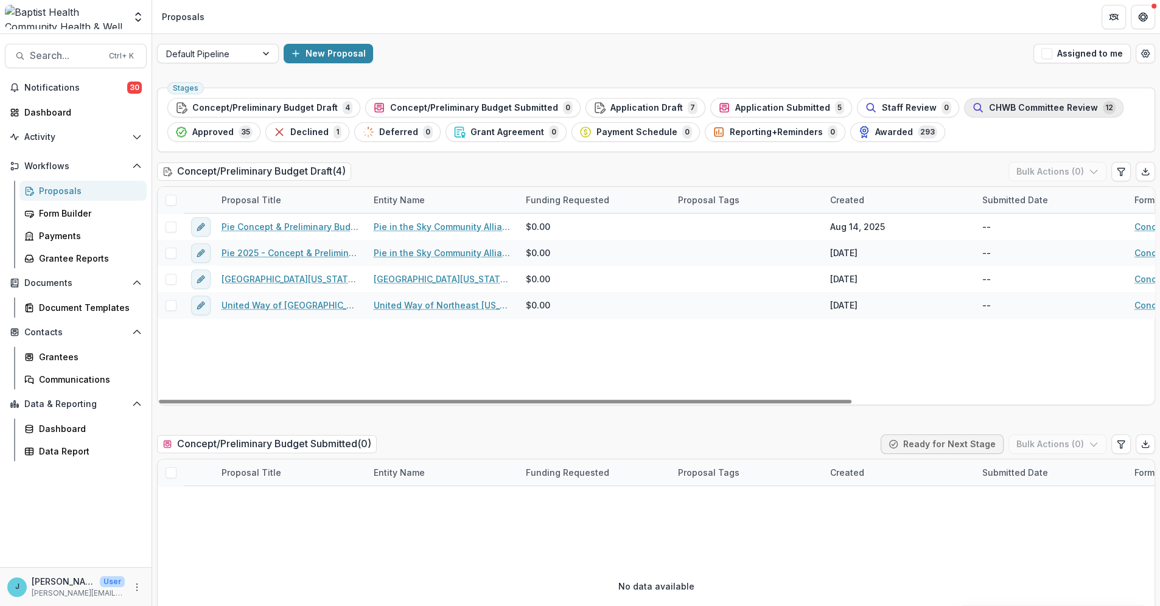
click at [997, 107] on span "CHWB Committee Review" at bounding box center [1043, 108] width 109 height 10
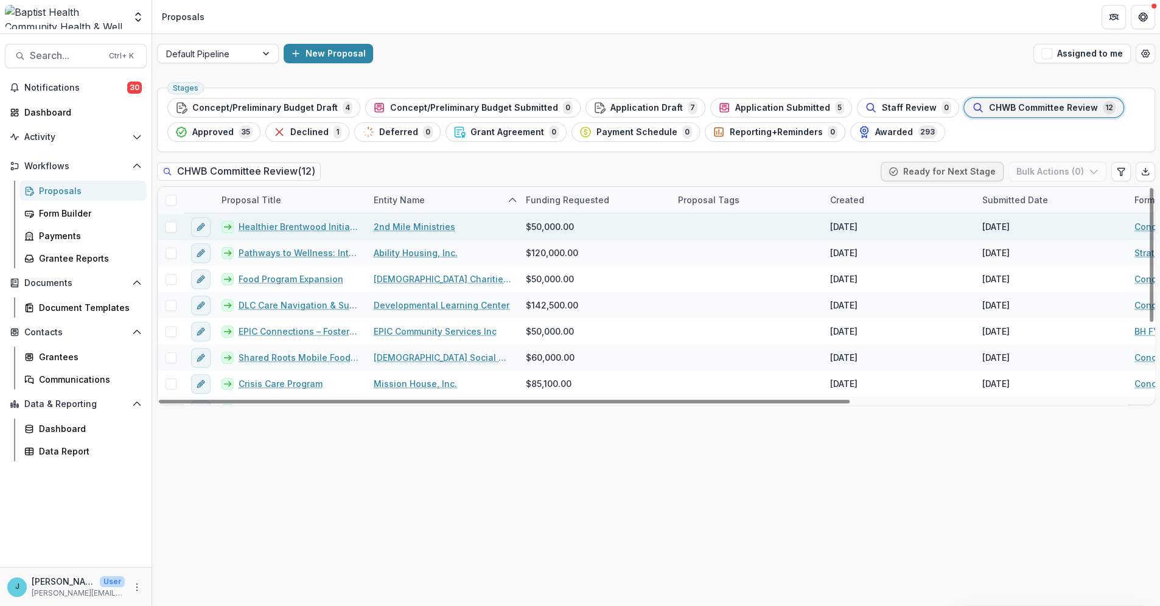
click at [293, 227] on link "Healthier Brentwood Initiatives" at bounding box center [299, 226] width 121 height 13
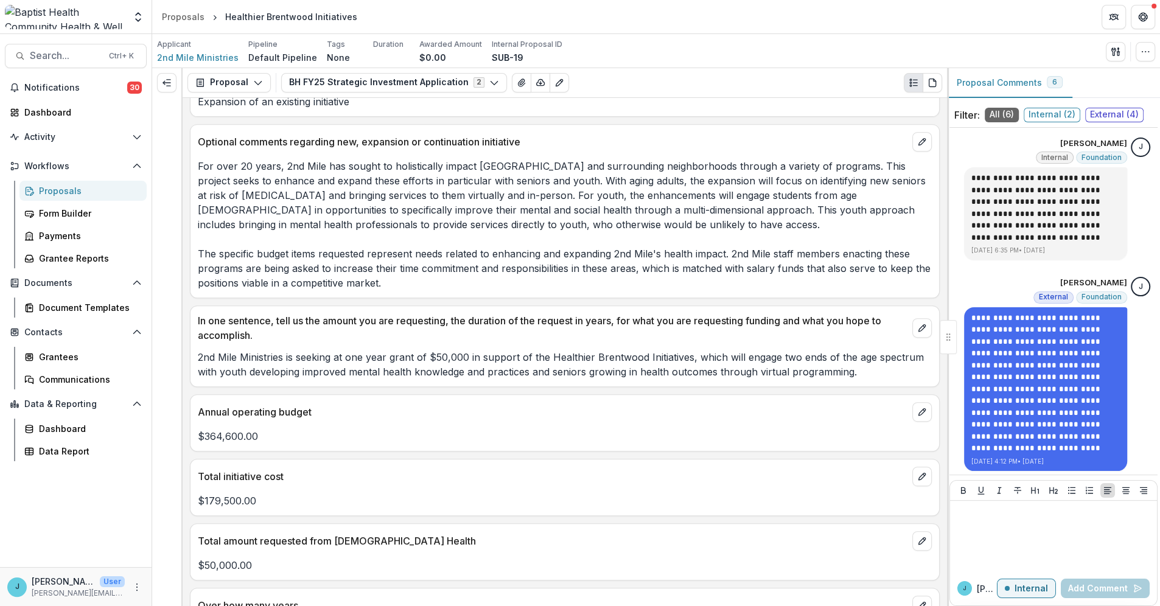
scroll to position [541, 0]
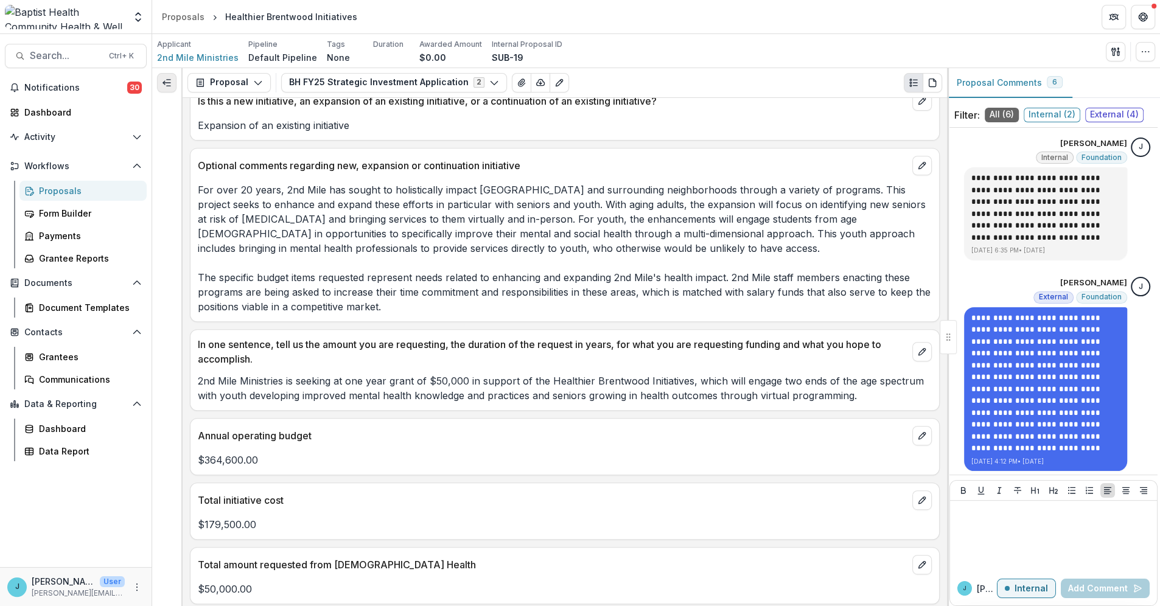
click at [169, 83] on line "Expand left" at bounding box center [166, 83] width 7 height 0
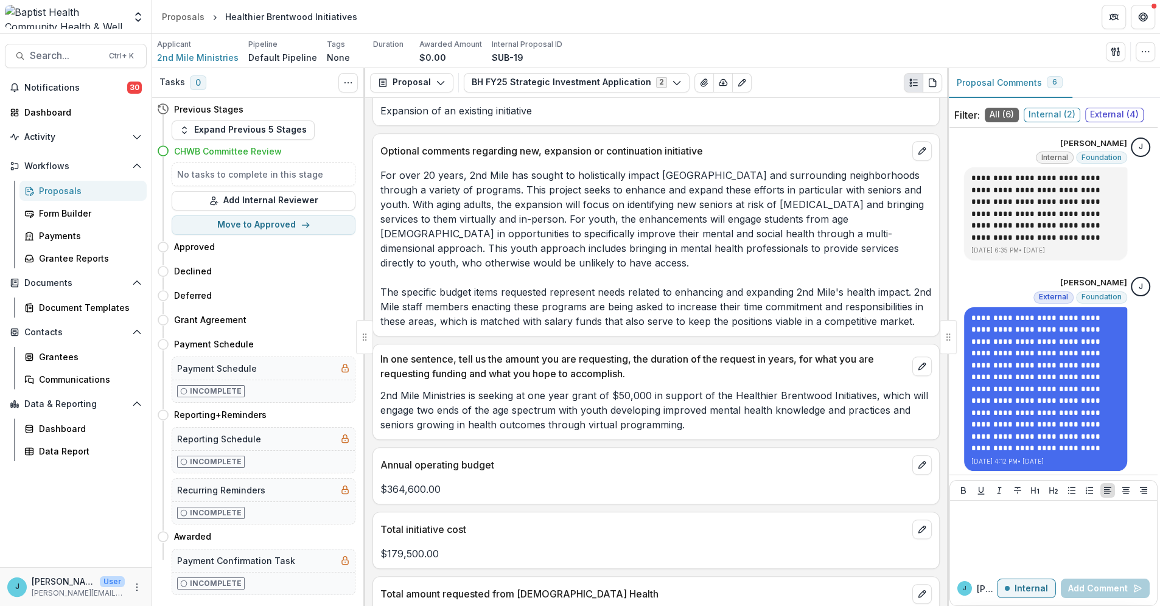
click at [736, 561] on p "$179,500.00" at bounding box center [656, 554] width 552 height 15
click at [1014, 521] on div at bounding box center [1053, 536] width 197 height 61
click at [1036, 594] on button "Internal" at bounding box center [1026, 588] width 59 height 19
click at [987, 524] on div at bounding box center [1053, 536] width 197 height 61
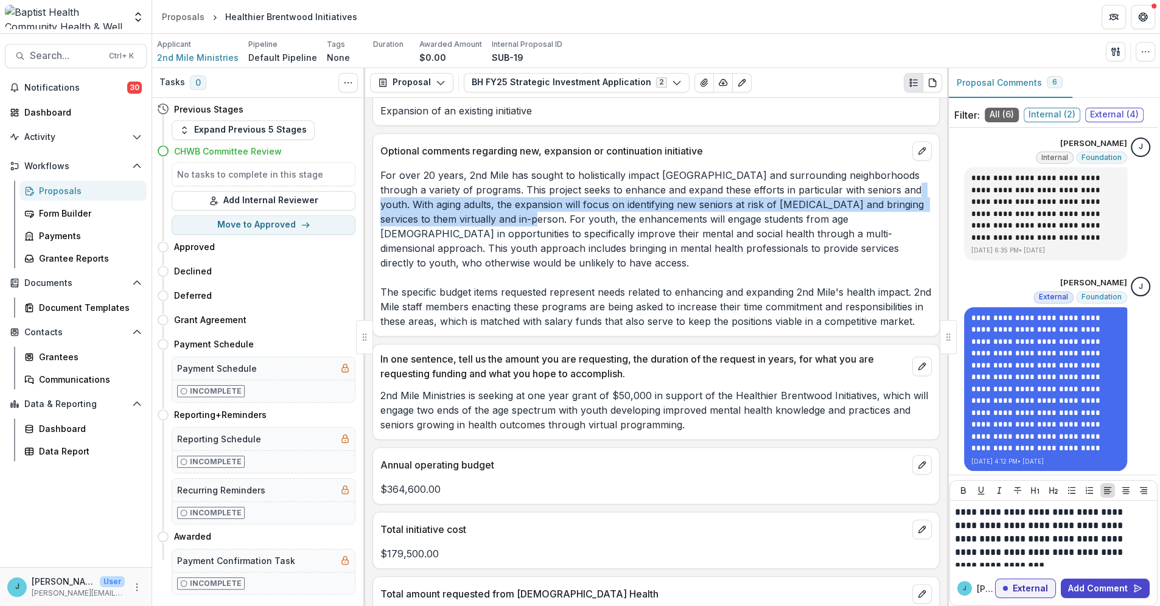
drag, startPoint x: 905, startPoint y: 190, endPoint x: 513, endPoint y: 224, distance: 392.9
click at [513, 224] on p "For over 20 years, 2nd Mile has sought to holistically impact [GEOGRAPHIC_DATA]…" at bounding box center [656, 248] width 552 height 161
copy p "With aging adults, the expansion will focus on identifying new seniors at risk …"
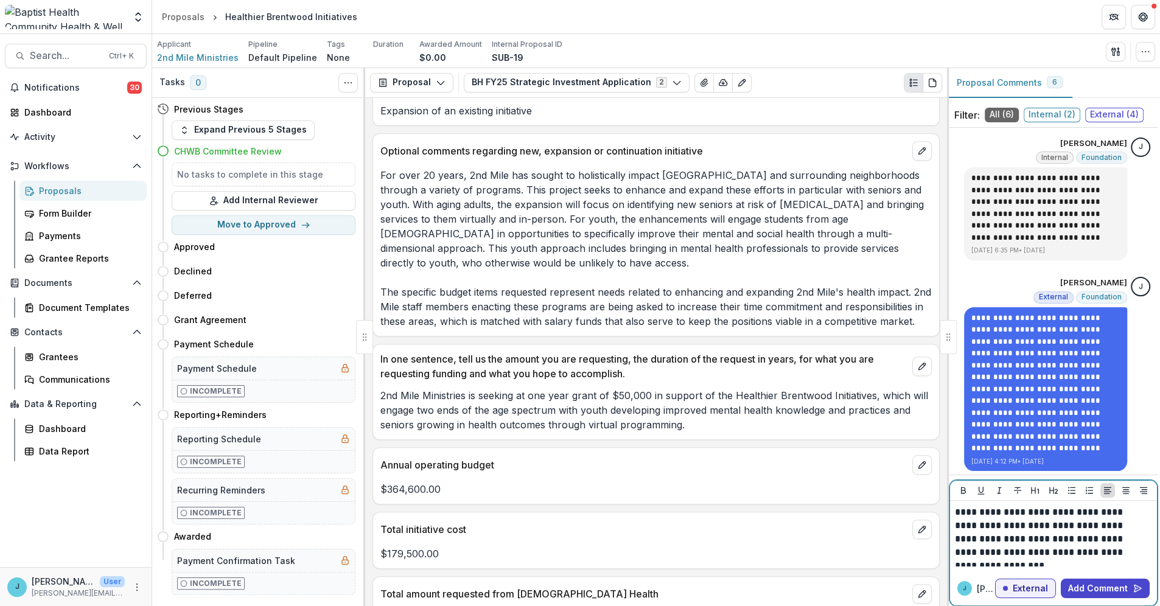
click at [1008, 541] on p "**********" at bounding box center [1052, 533] width 194 height 54
click at [1008, 539] on p "**********" at bounding box center [1052, 533] width 194 height 54
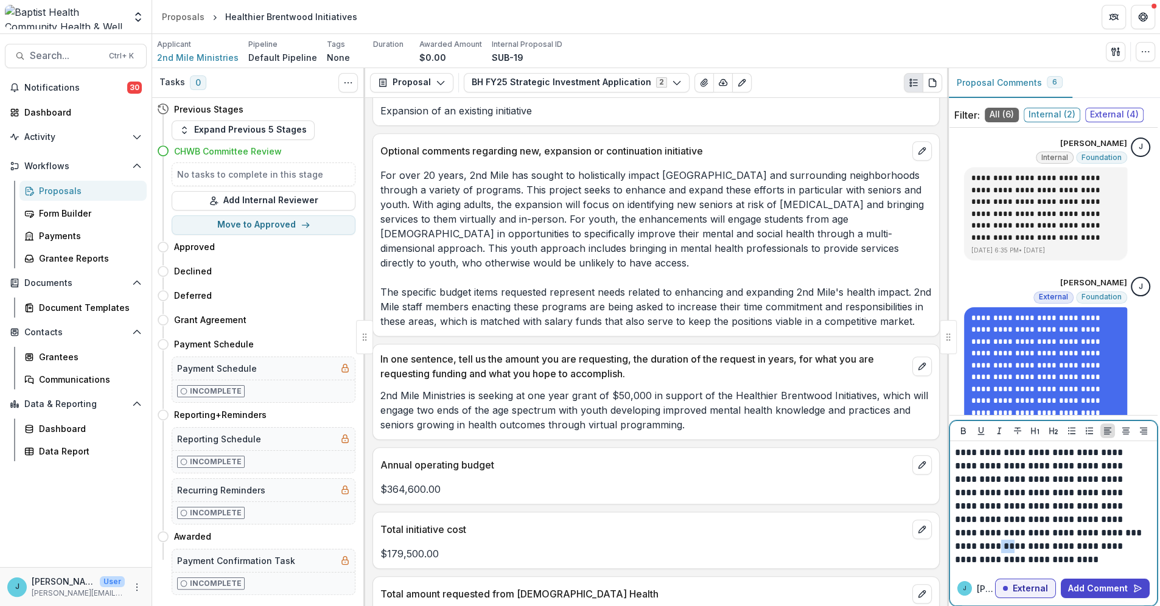
drag, startPoint x: 1006, startPoint y: 547, endPoint x: 1026, endPoint y: 547, distance: 20.1
click at [1026, 547] on p "**********" at bounding box center [1052, 553] width 194 height 27
click at [962, 429] on icon "Bold" at bounding box center [964, 431] width 10 height 10
click at [979, 429] on icon "Underline" at bounding box center [981, 431] width 7 height 8
click at [1054, 541] on p "**********" at bounding box center [1052, 553] width 194 height 27
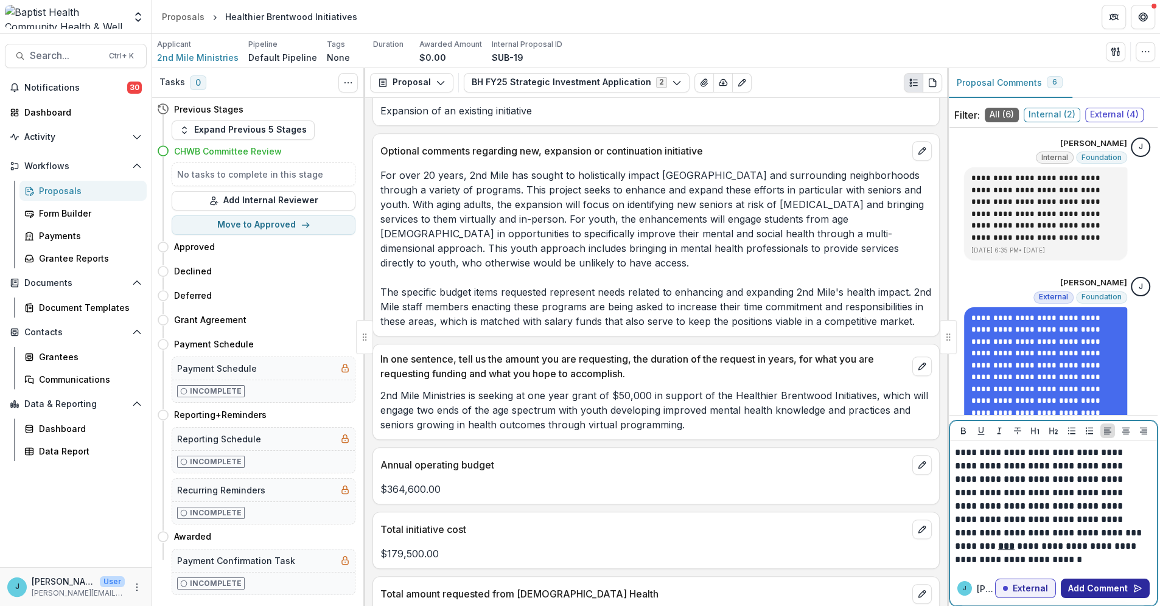
click at [1082, 587] on button "Add Comment" at bounding box center [1105, 588] width 89 height 19
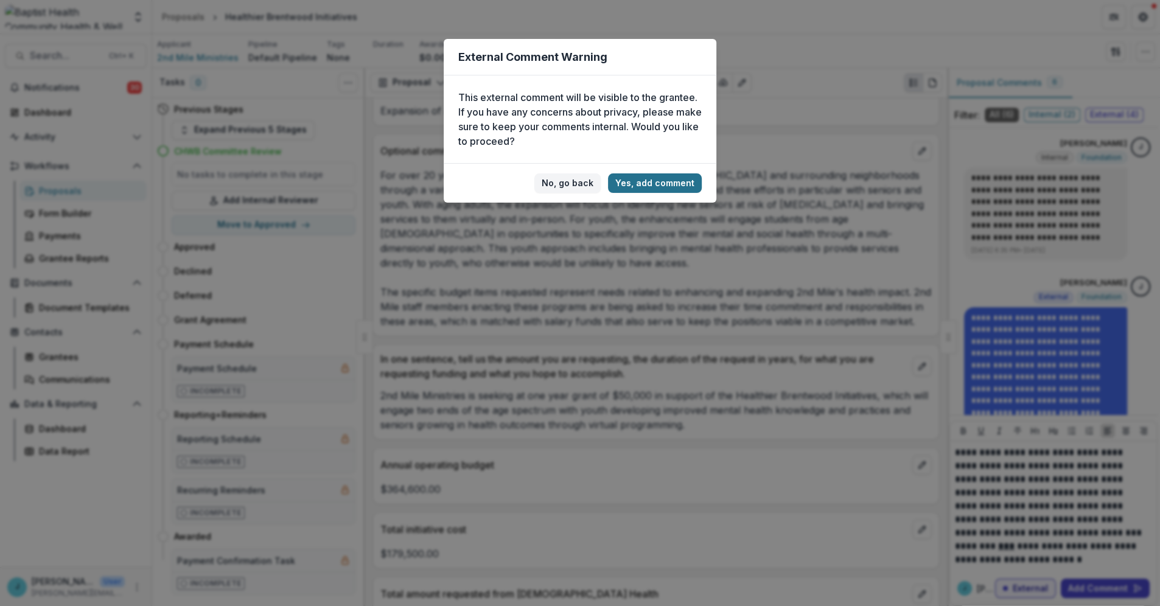
click at [639, 183] on button "Yes, add comment" at bounding box center [655, 182] width 94 height 19
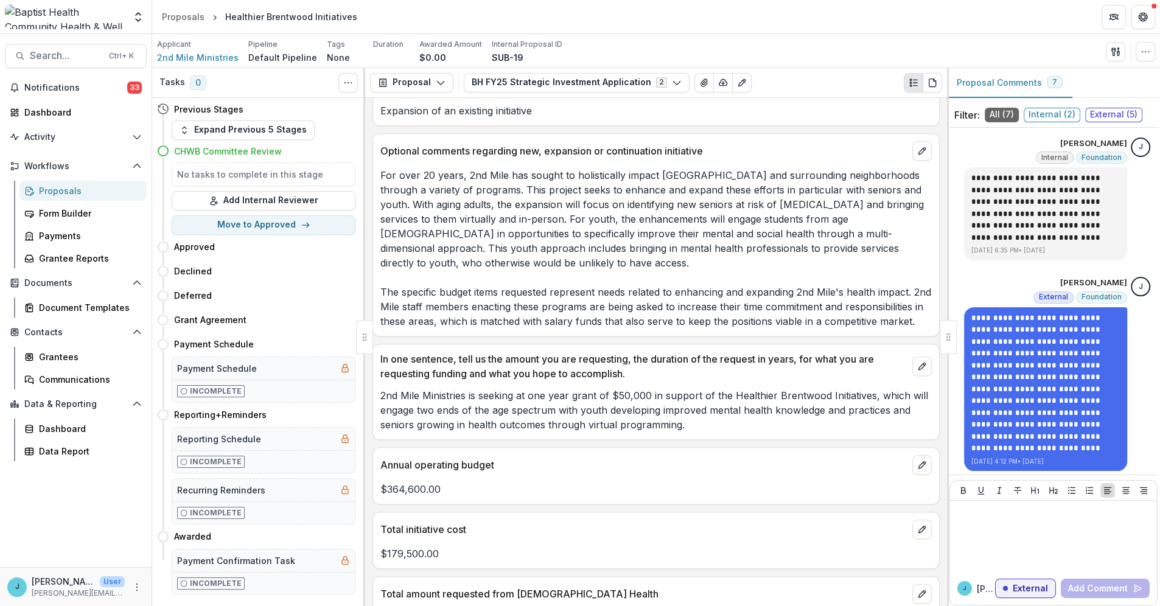
click at [54, 186] on div "Proposals" at bounding box center [88, 190] width 98 height 13
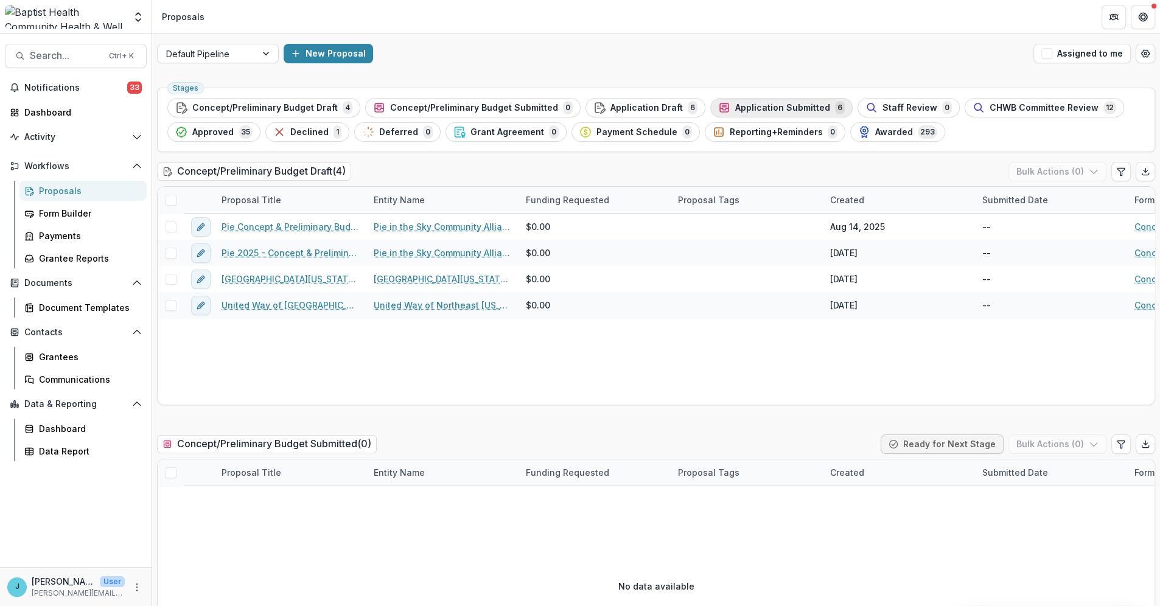
click at [751, 103] on span "Application Submitted" at bounding box center [782, 108] width 95 height 10
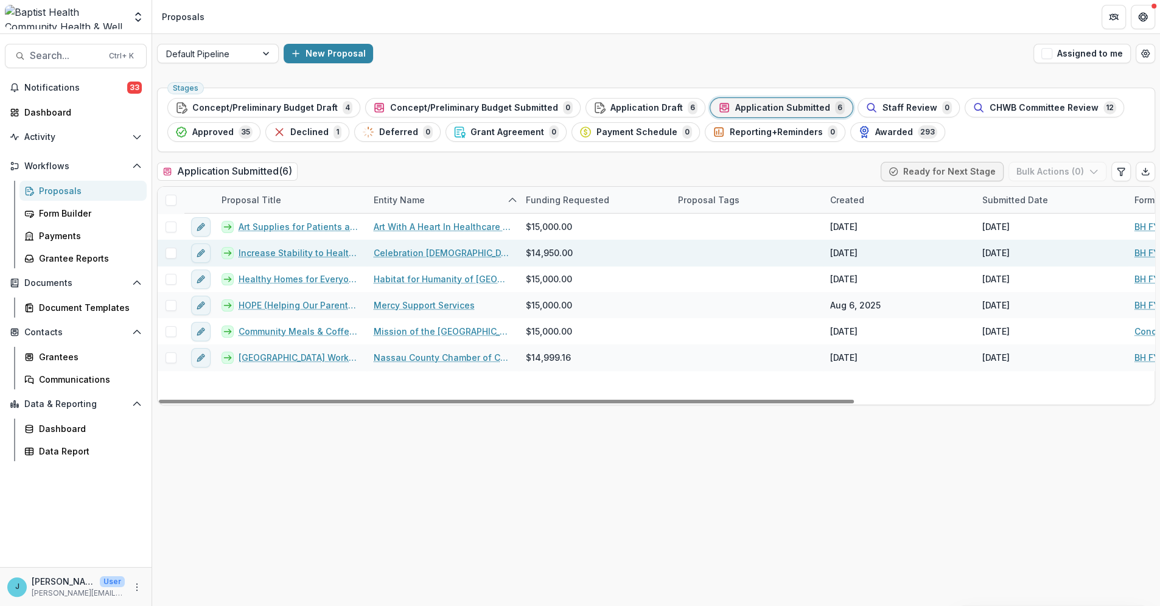
click at [300, 248] on link "Increase Stability to Healthy Food" at bounding box center [299, 253] width 121 height 13
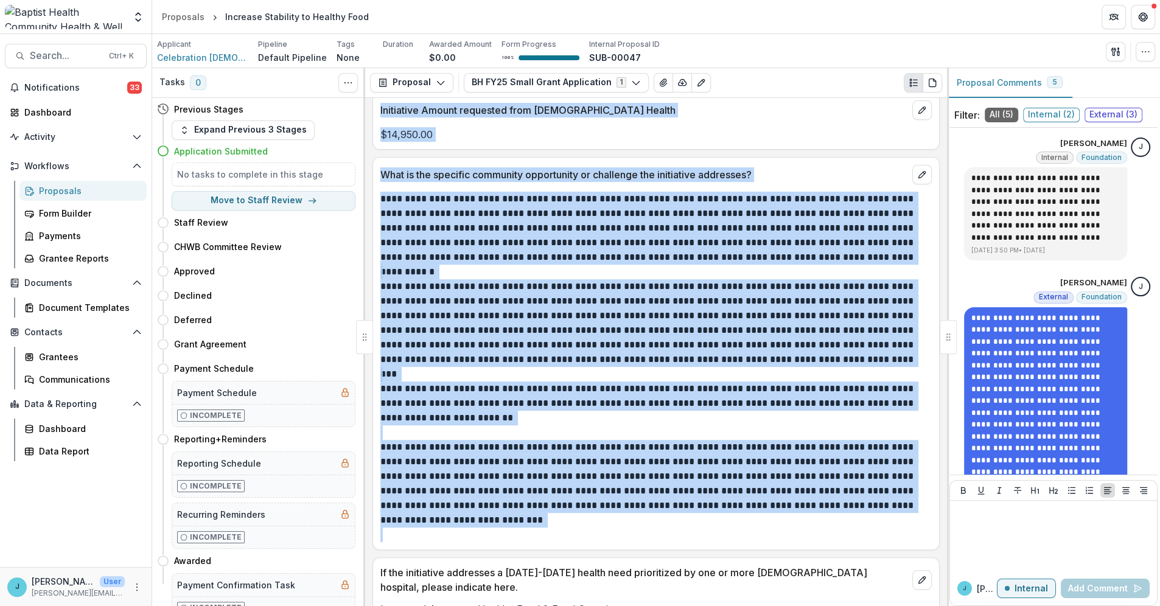
scroll to position [413, 0]
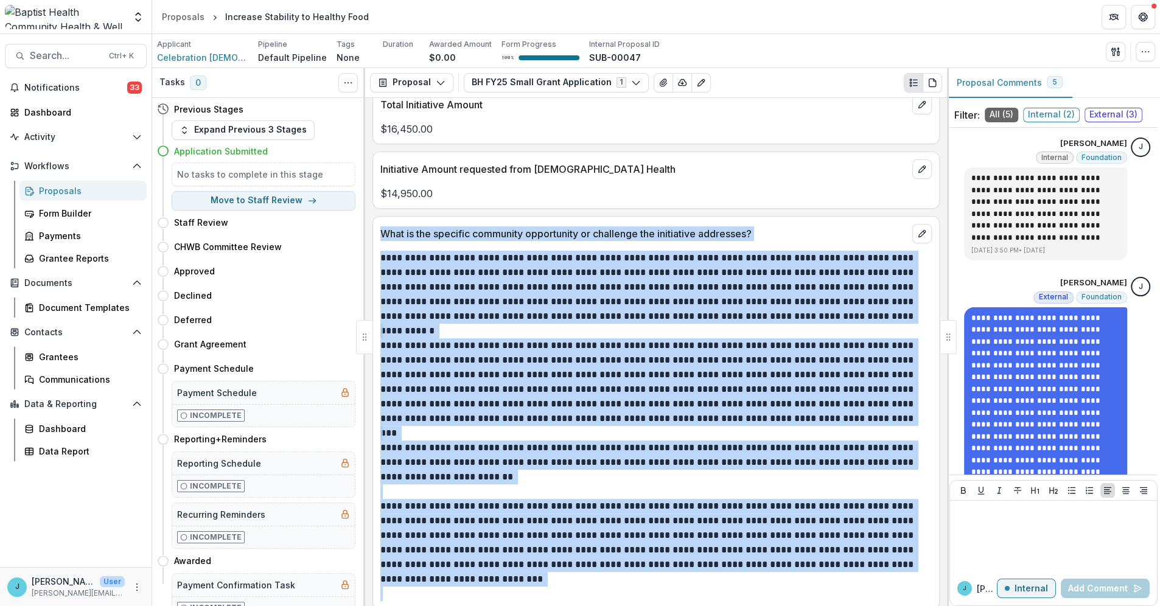
drag, startPoint x: 439, startPoint y: 394, endPoint x: 367, endPoint y: 229, distance: 179.9
click at [367, 229] on div "**********" at bounding box center [656, 352] width 582 height 508
copy div "**********"
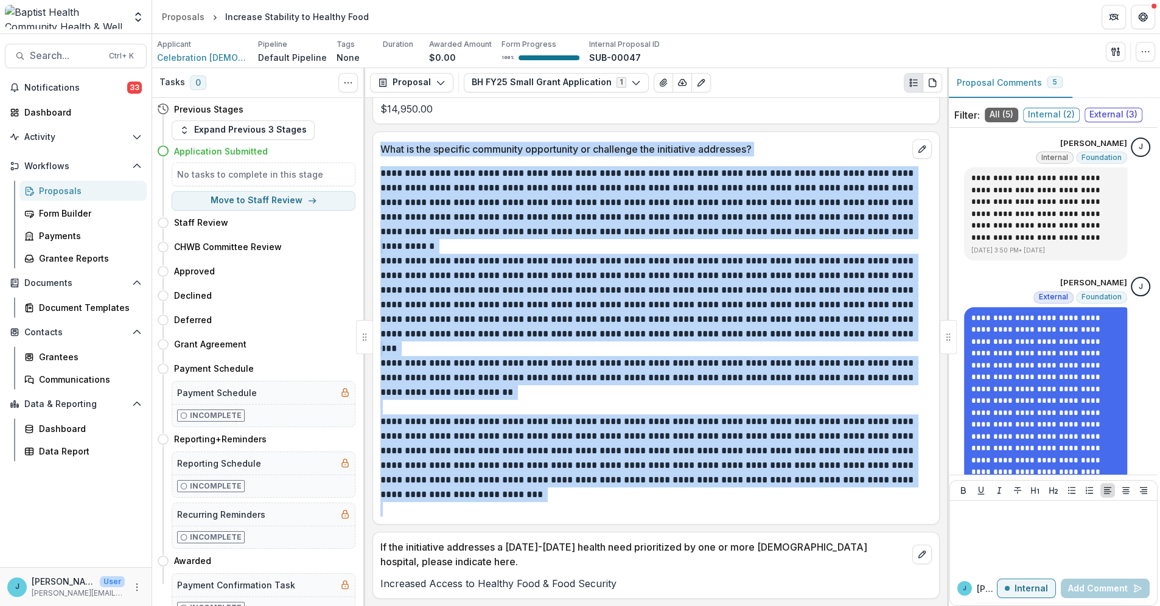
scroll to position [616, 0]
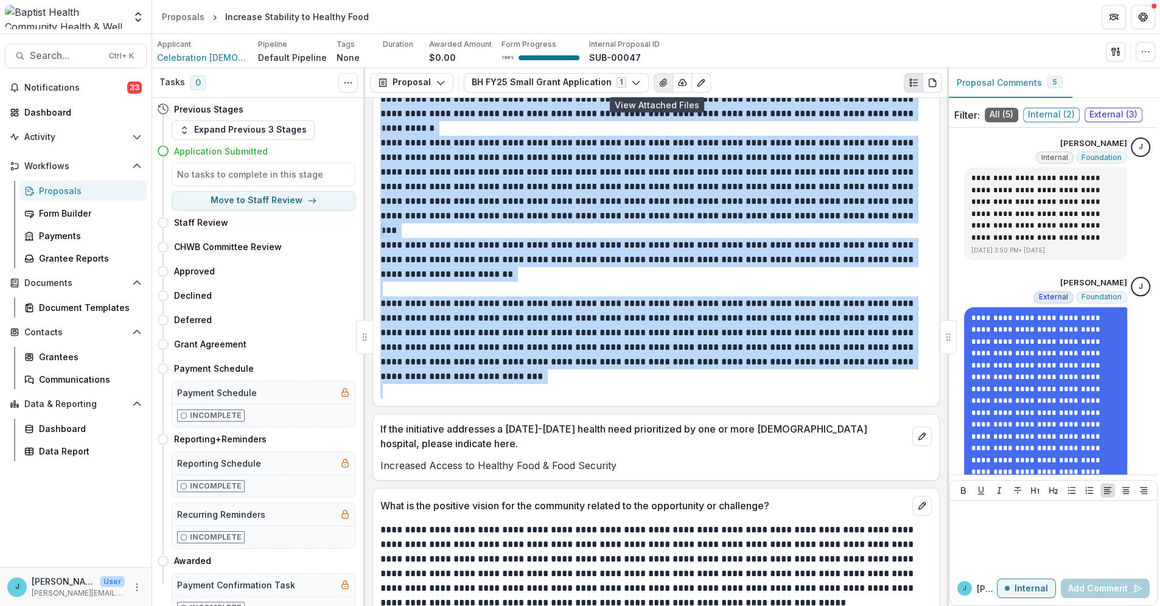
click at [659, 80] on icon "View Attached Files" at bounding box center [664, 83] width 10 height 10
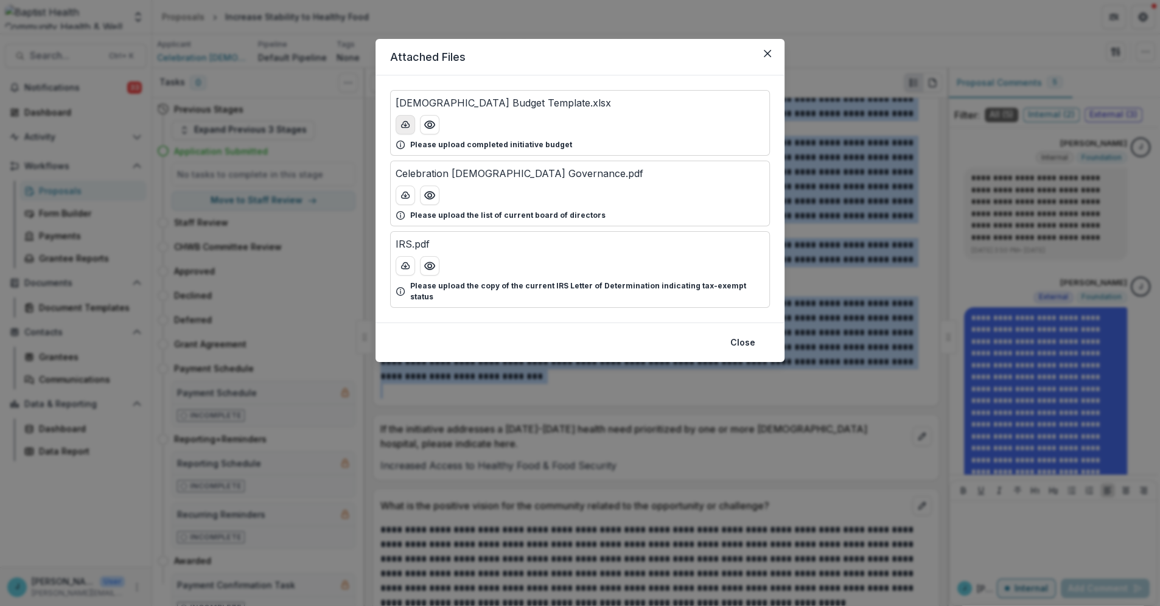
click at [405, 122] on icon "download-button" at bounding box center [406, 125] width 10 height 10
click at [765, 54] on icon "Close" at bounding box center [767, 53] width 7 height 7
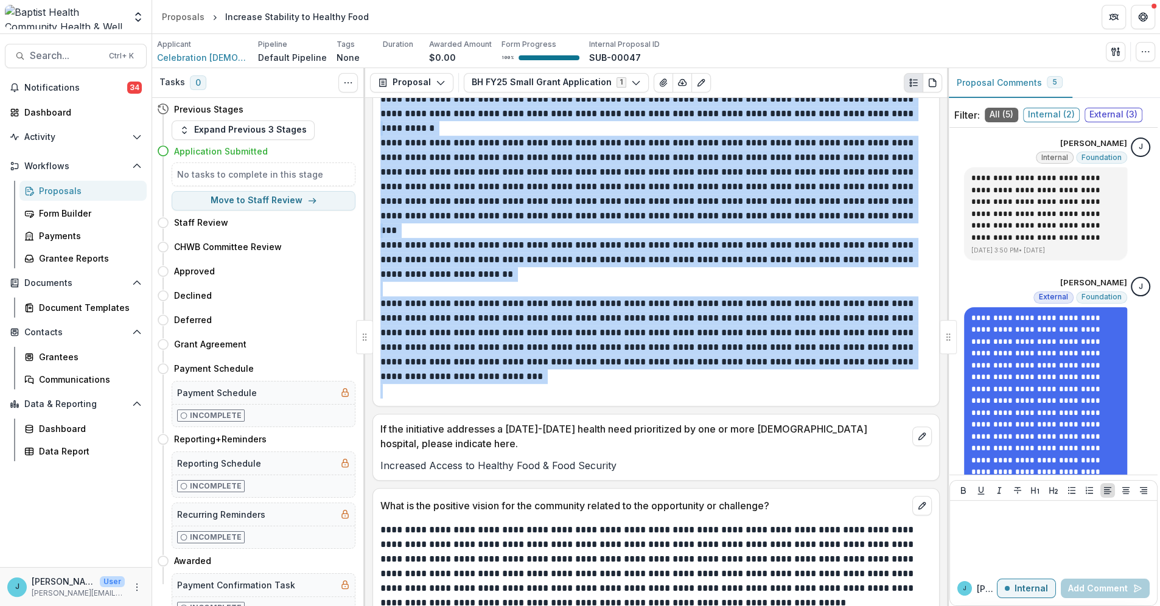
click at [63, 190] on div "Proposals" at bounding box center [88, 190] width 98 height 13
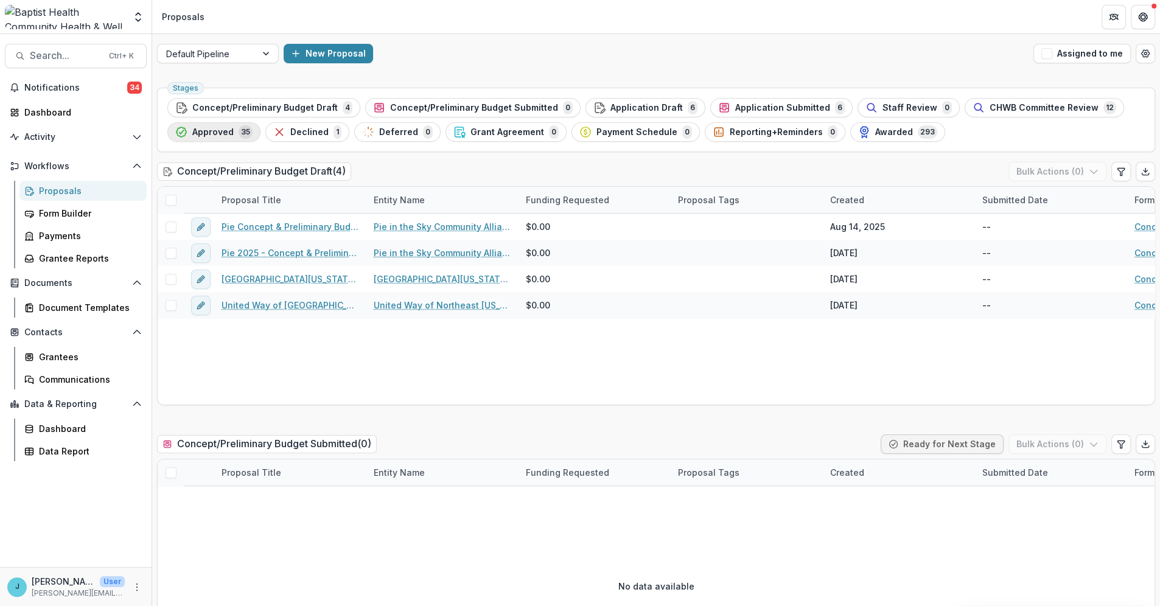
click at [194, 134] on span "Approved" at bounding box center [212, 132] width 41 height 10
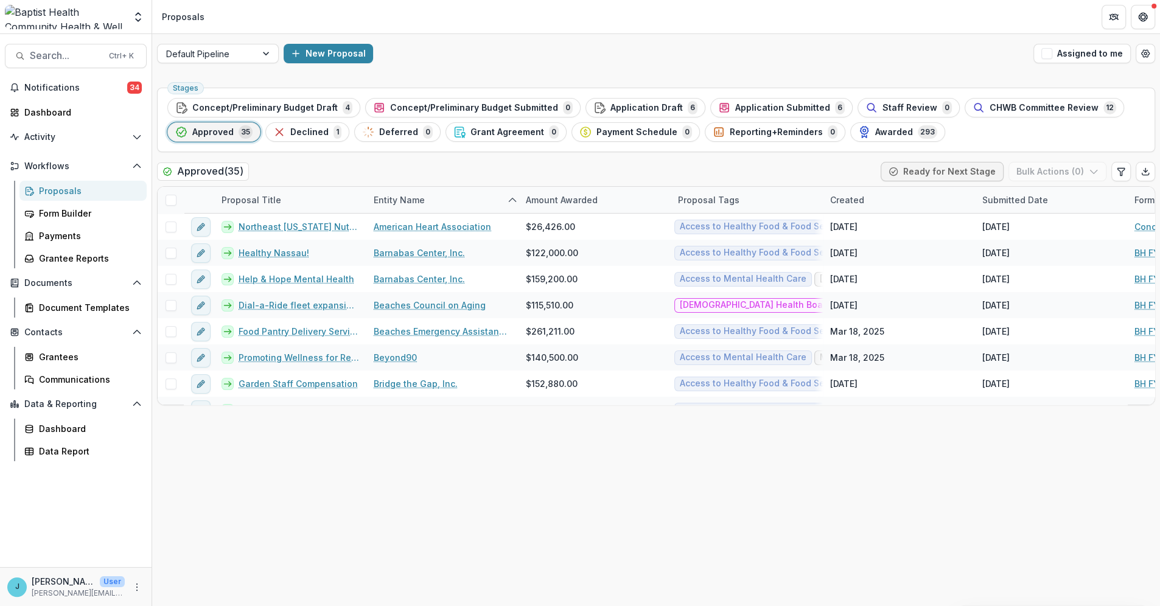
drag, startPoint x: 976, startPoint y: 103, endPoint x: 947, endPoint y: 118, distance: 33.5
click at [990, 103] on span "CHWB Committee Review" at bounding box center [1044, 108] width 109 height 10
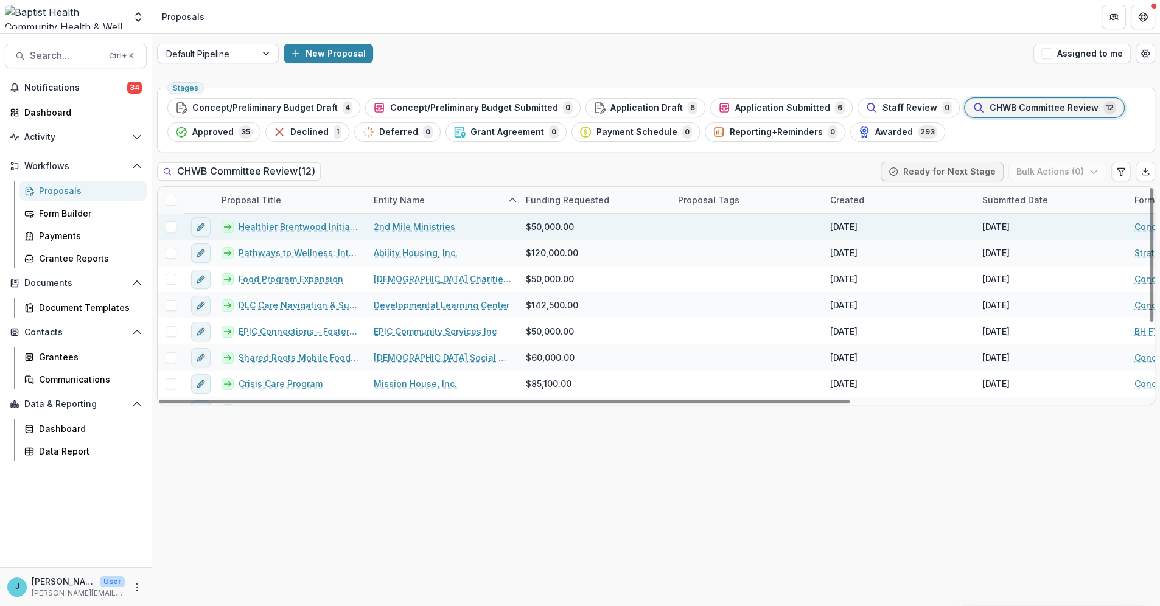
click at [290, 228] on link "Healthier Brentwood Initiatives" at bounding box center [299, 226] width 121 height 13
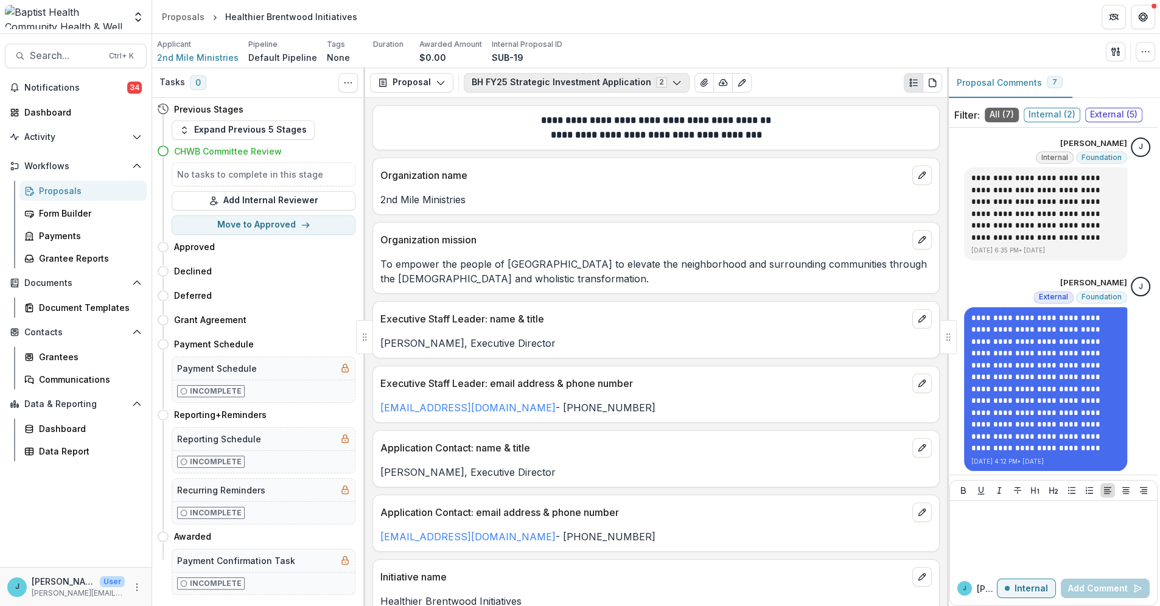
click at [672, 82] on icon "button" at bounding box center [677, 83] width 10 height 10
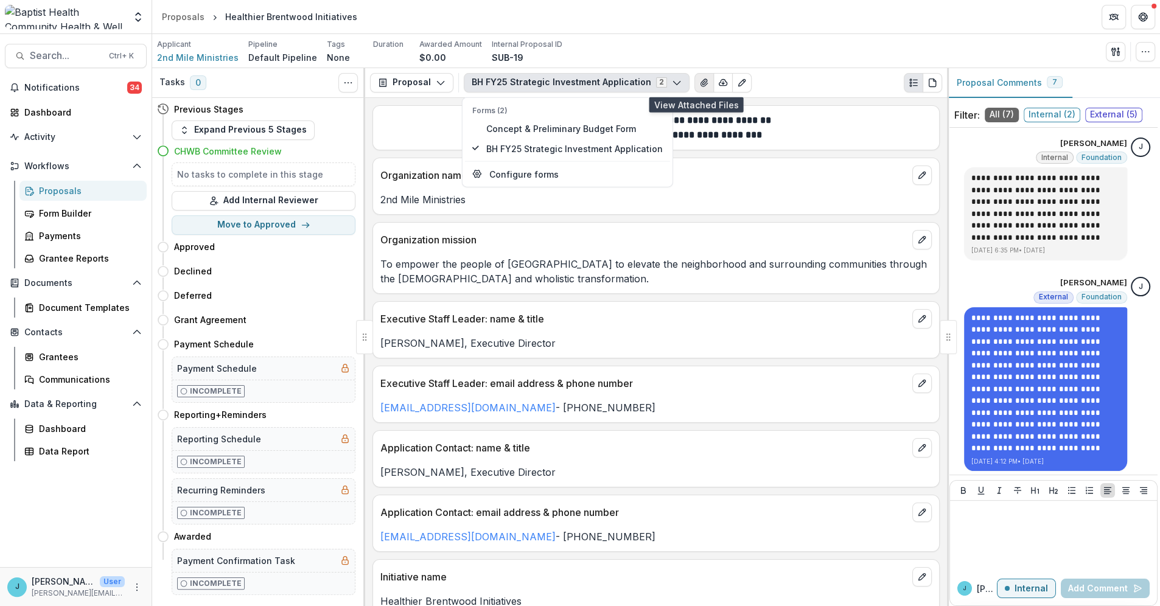
click at [699, 79] on icon "View Attached Files" at bounding box center [704, 83] width 10 height 10
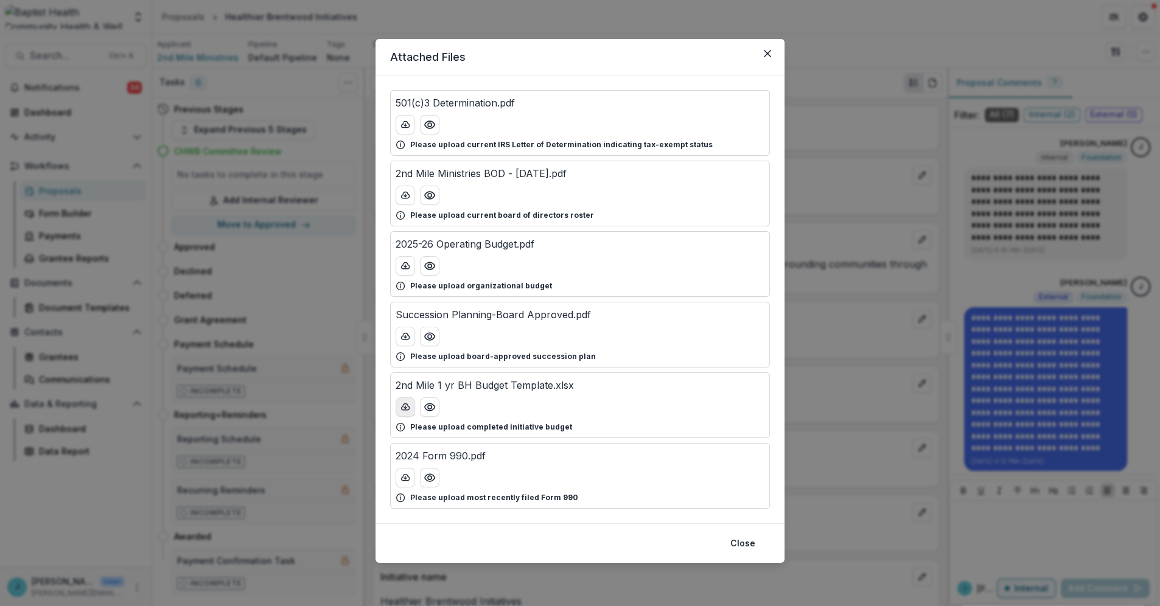
click at [405, 404] on icon "download-button" at bounding box center [406, 407] width 10 height 10
click at [639, 202] on div at bounding box center [580, 195] width 369 height 19
click at [768, 54] on icon "Close" at bounding box center [767, 53] width 7 height 7
